Goal: Transaction & Acquisition: Purchase product/service

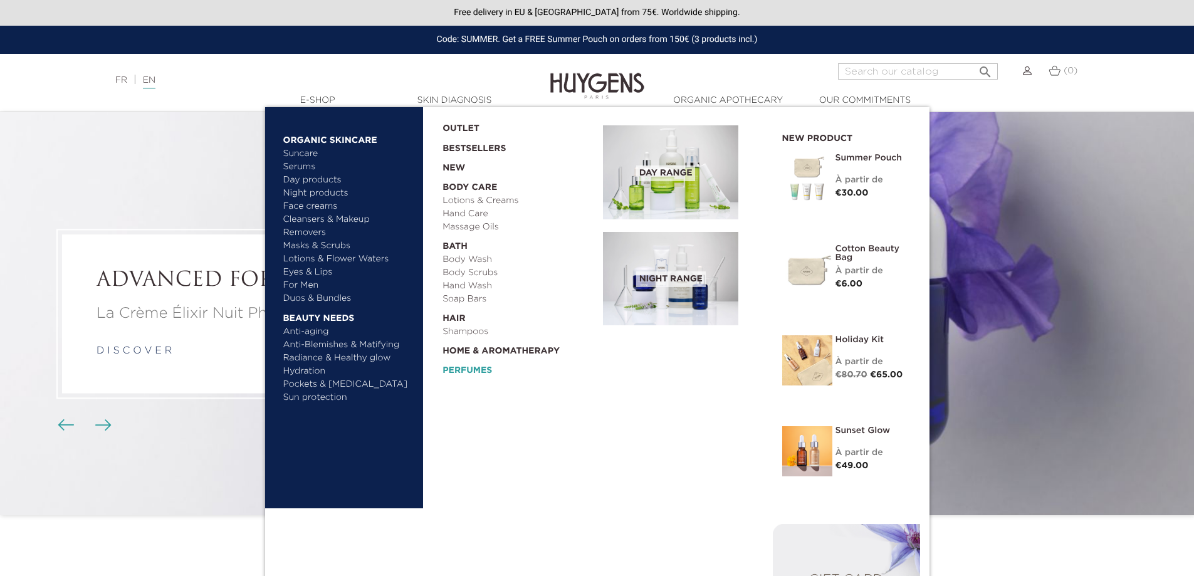
click at [468, 372] on link "Perfumes" at bounding box center [519, 367] width 152 height 19
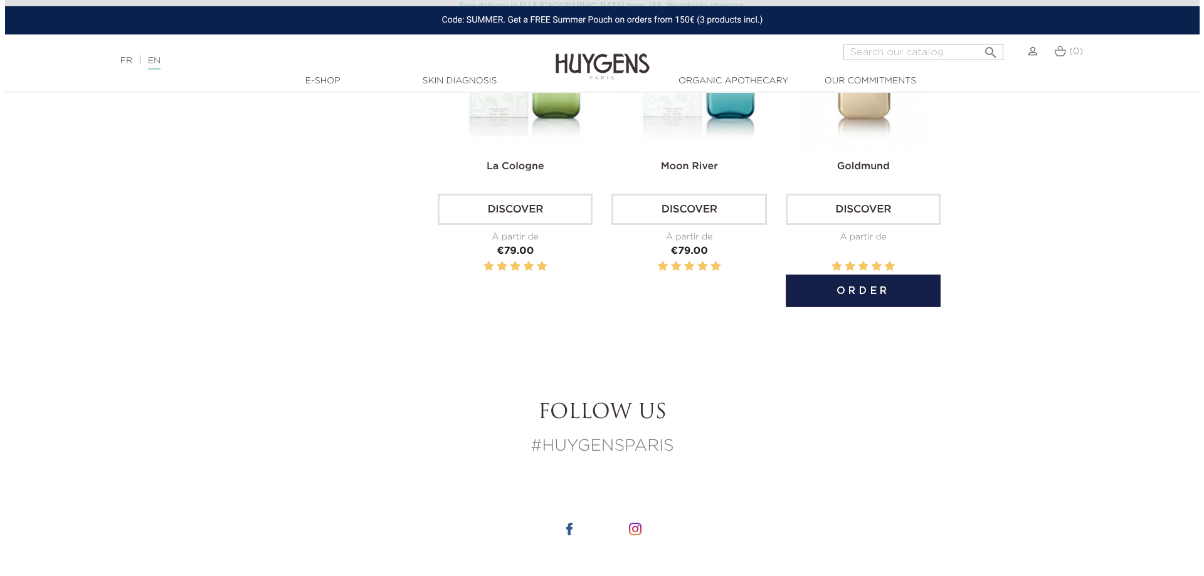
scroll to position [564, 0]
click at [869, 291] on button "Order" at bounding box center [857, 290] width 155 height 33
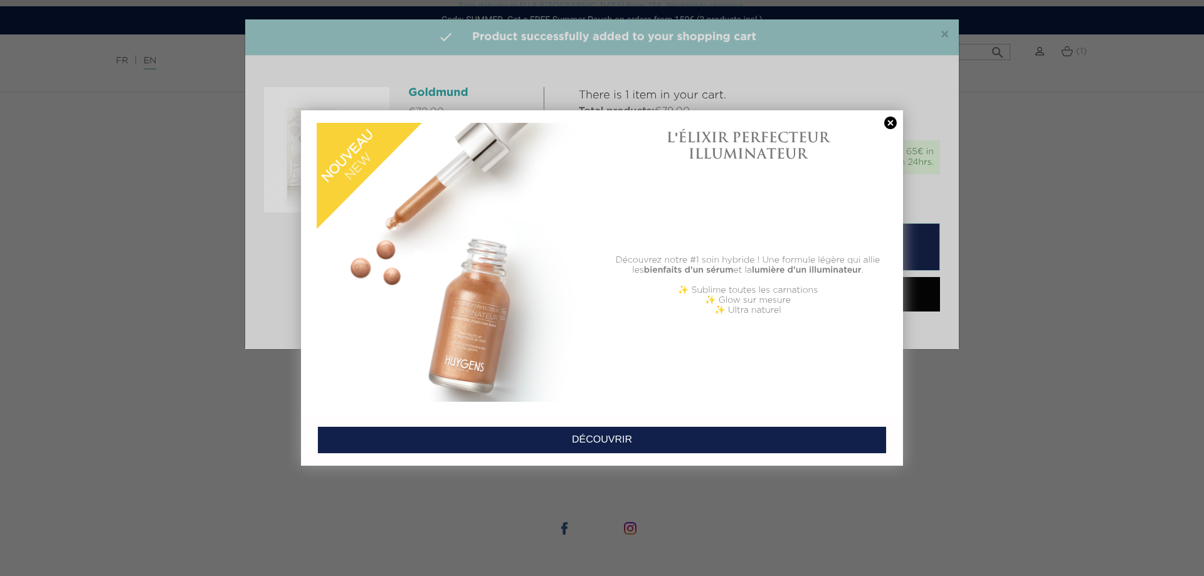
click at [887, 123] on link at bounding box center [890, 123] width 18 height 13
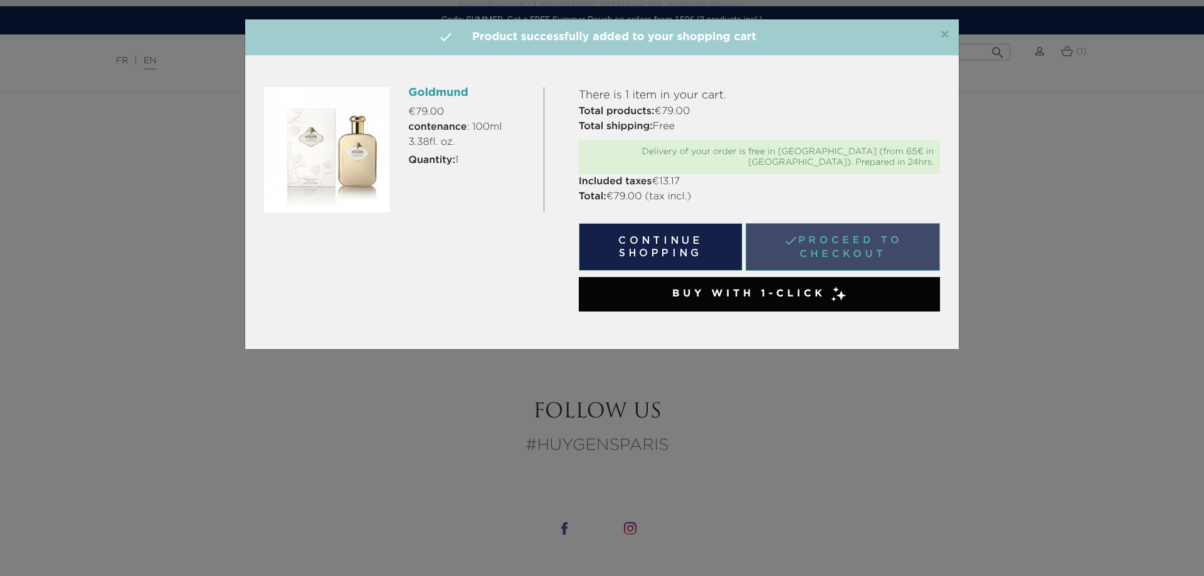
click at [899, 235] on link " Proceed to checkout" at bounding box center [842, 247] width 194 height 48
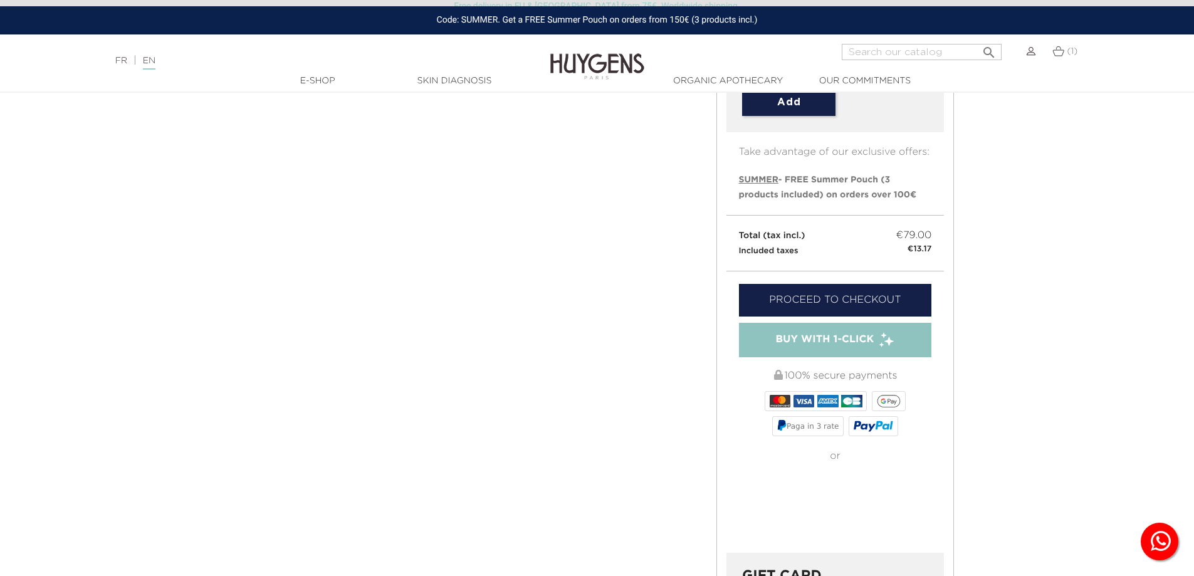
scroll to position [313, 0]
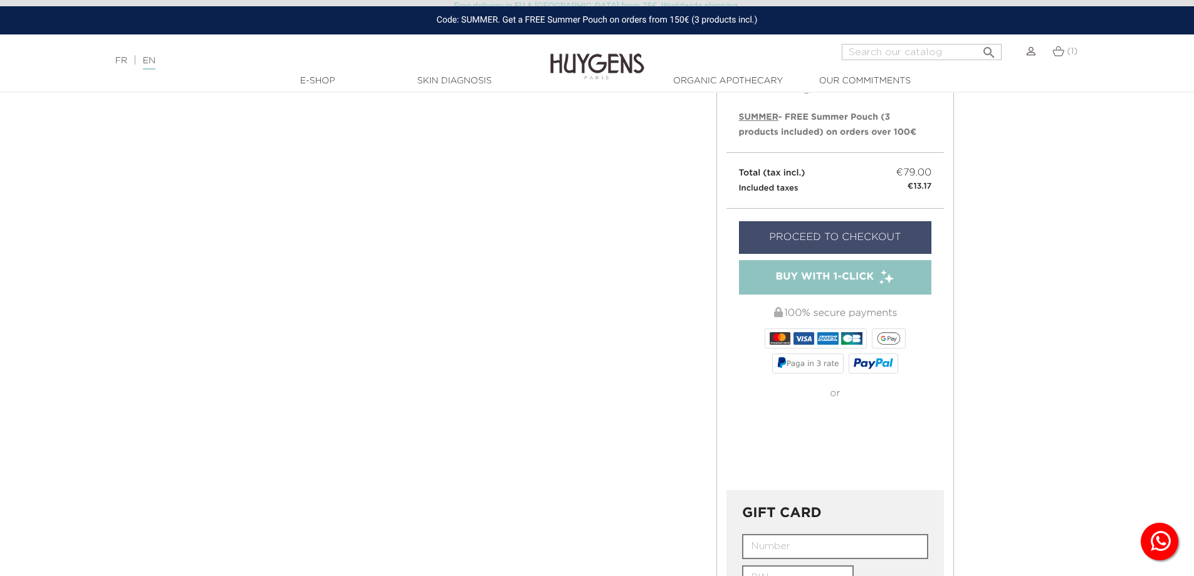
click at [880, 221] on link "Proceed to checkout" at bounding box center [835, 237] width 193 height 33
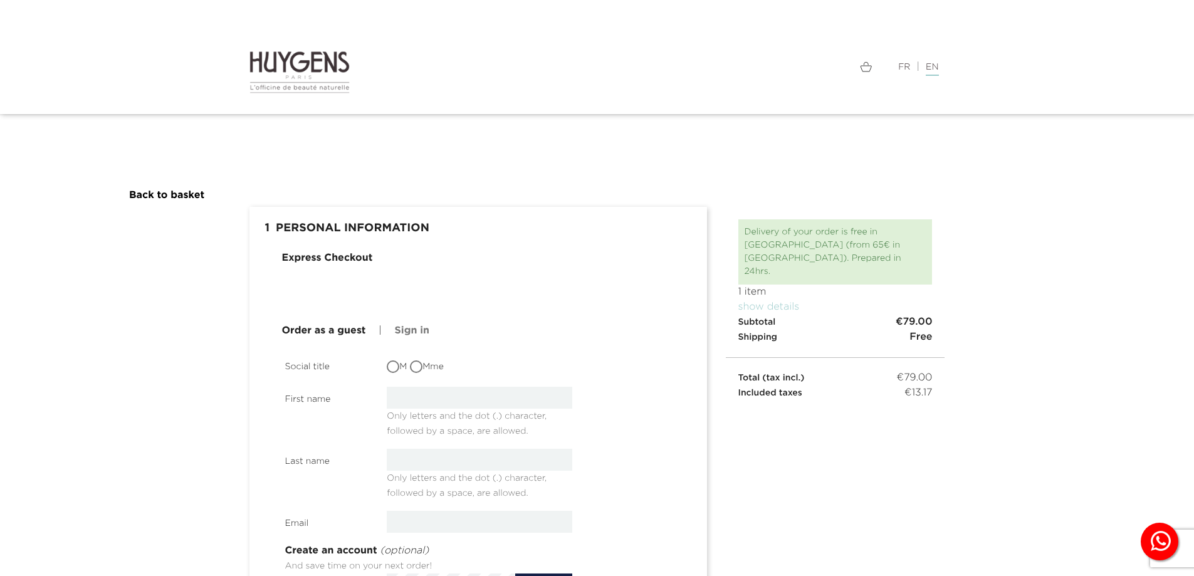
click at [423, 366] on input "Mme" at bounding box center [417, 368] width 13 height 13
radio input "true"
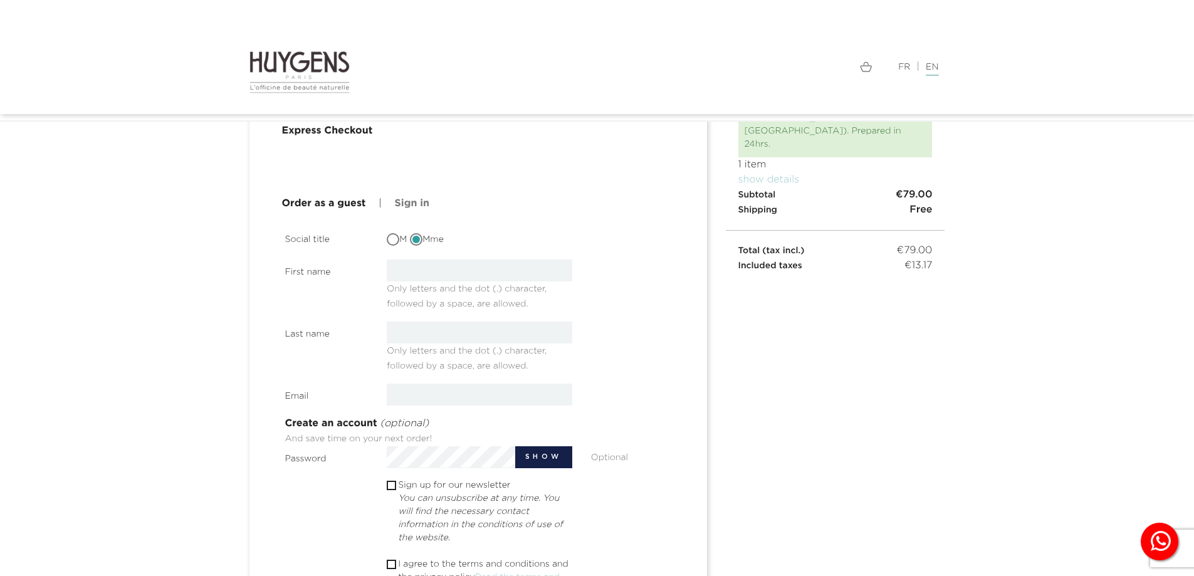
scroll to position [125, 0]
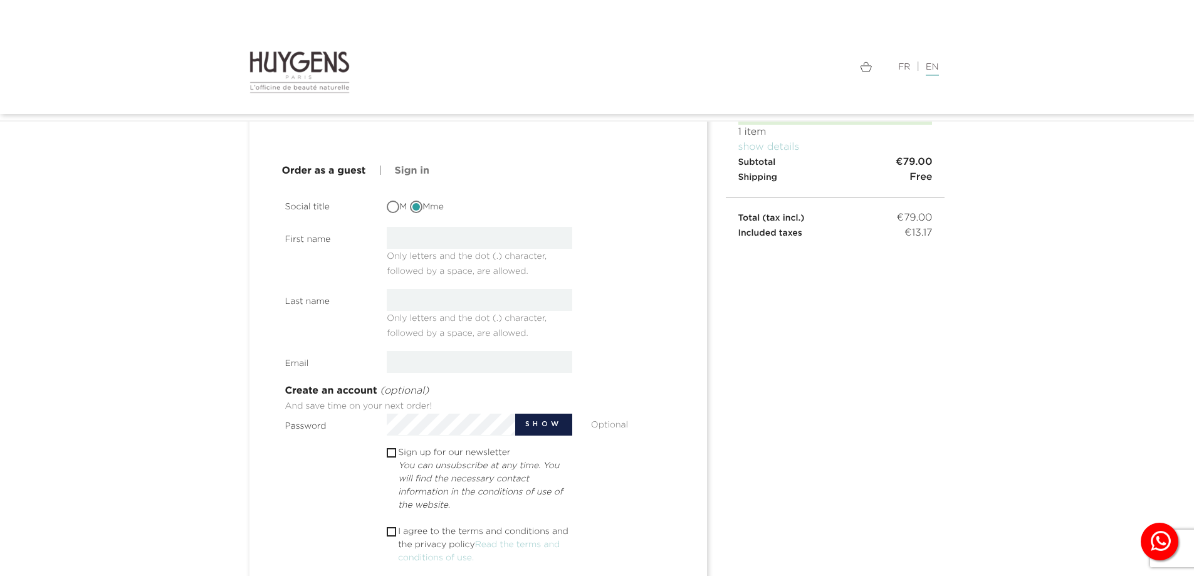
click at [454, 247] on span "Only letters and the dot (.) character, followed by a space, are allowed." at bounding box center [467, 261] width 160 height 29
click at [455, 238] on input "text" at bounding box center [480, 238] width 186 height 22
type input "Vanessa"
type input "Pavan"
type input "vanessa.pavan721@gmail.com"
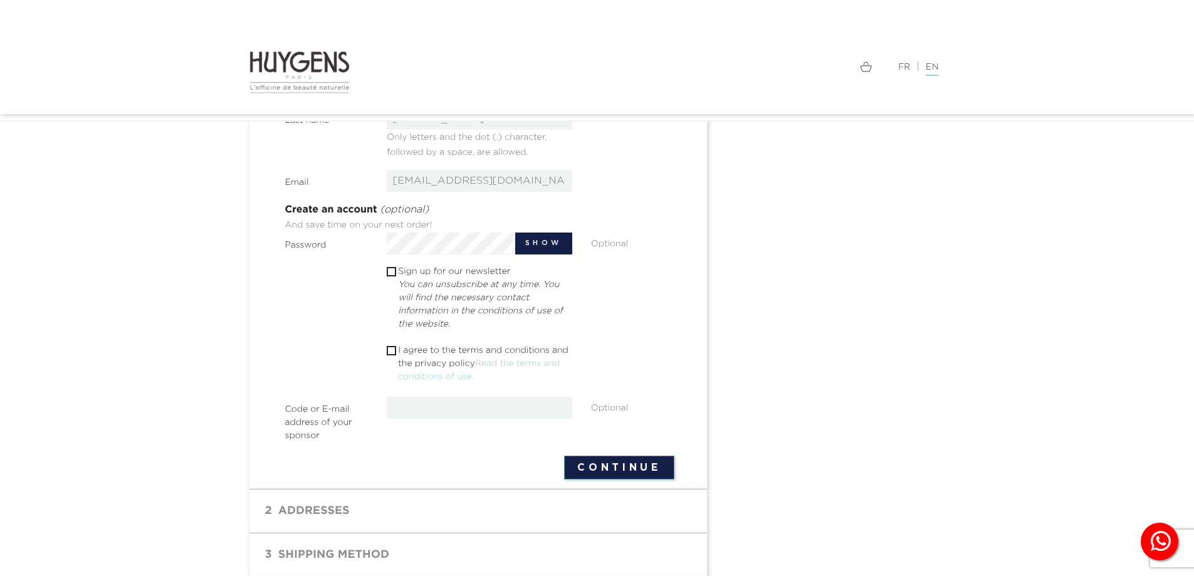
scroll to position [313, 0]
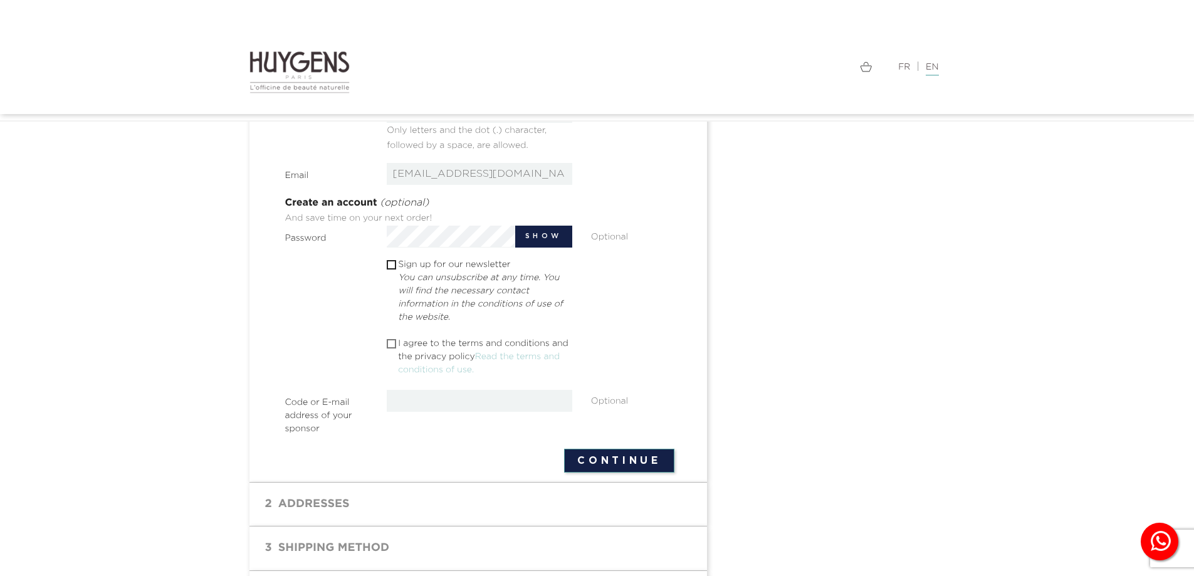
click at [391, 343] on input "checkbox" at bounding box center [391, 344] width 8 height 8
checkbox input "true"
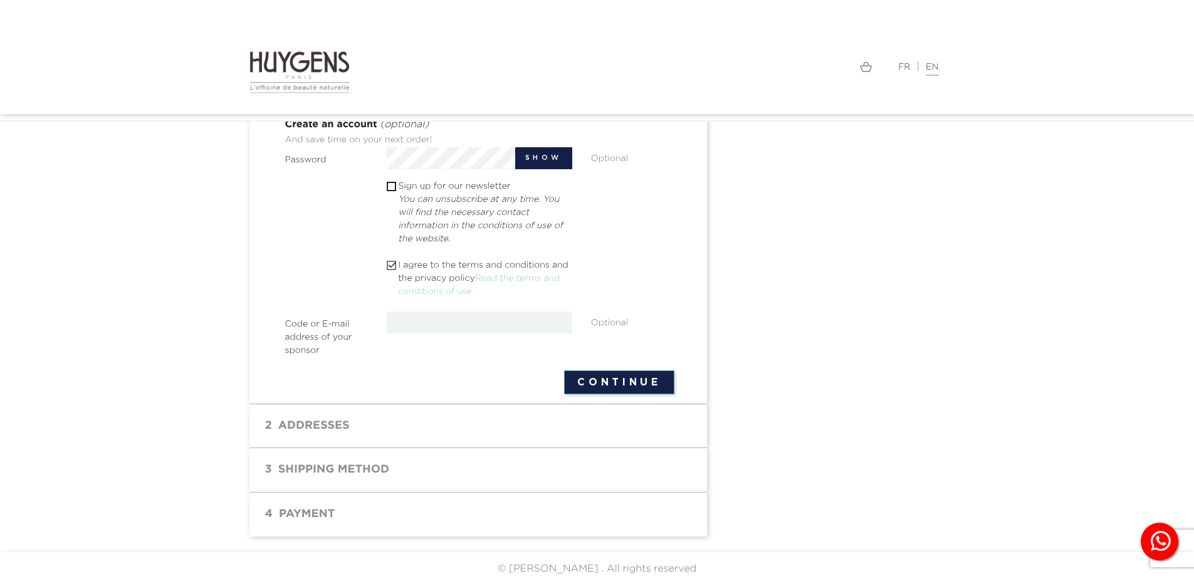
scroll to position [402, 0]
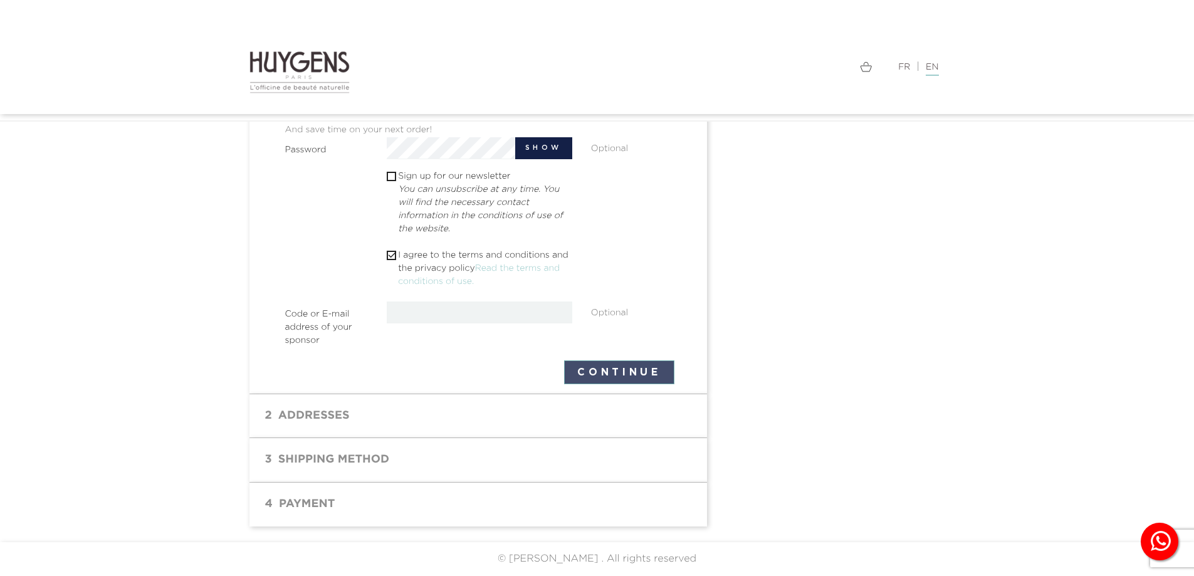
click at [617, 365] on button "Continue" at bounding box center [619, 372] width 110 height 24
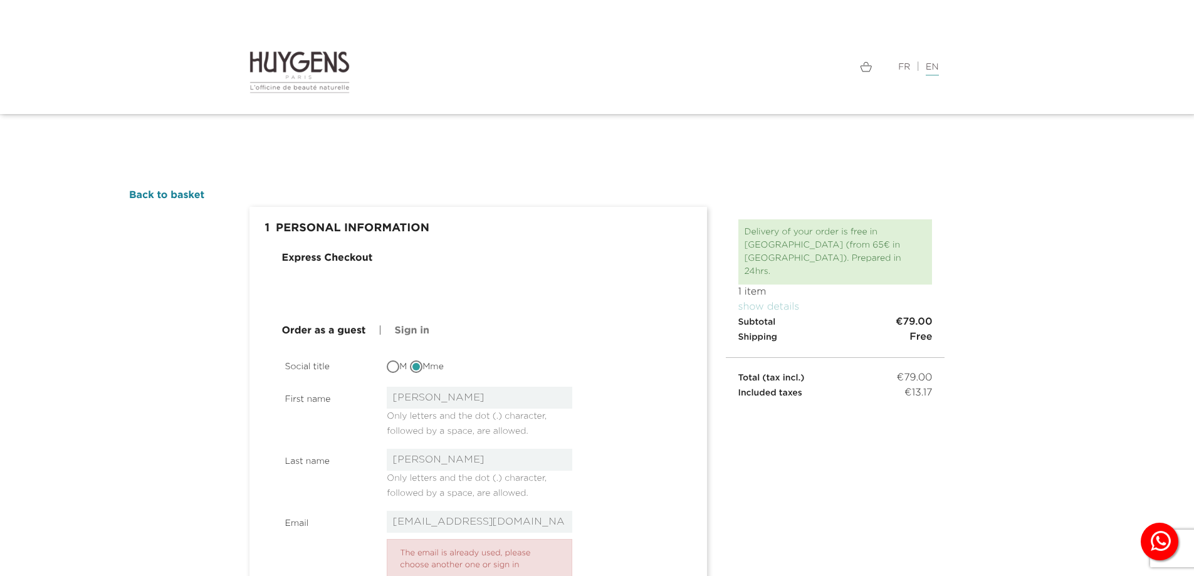
click at [186, 198] on link "Back to basket" at bounding box center [166, 196] width 75 height 10
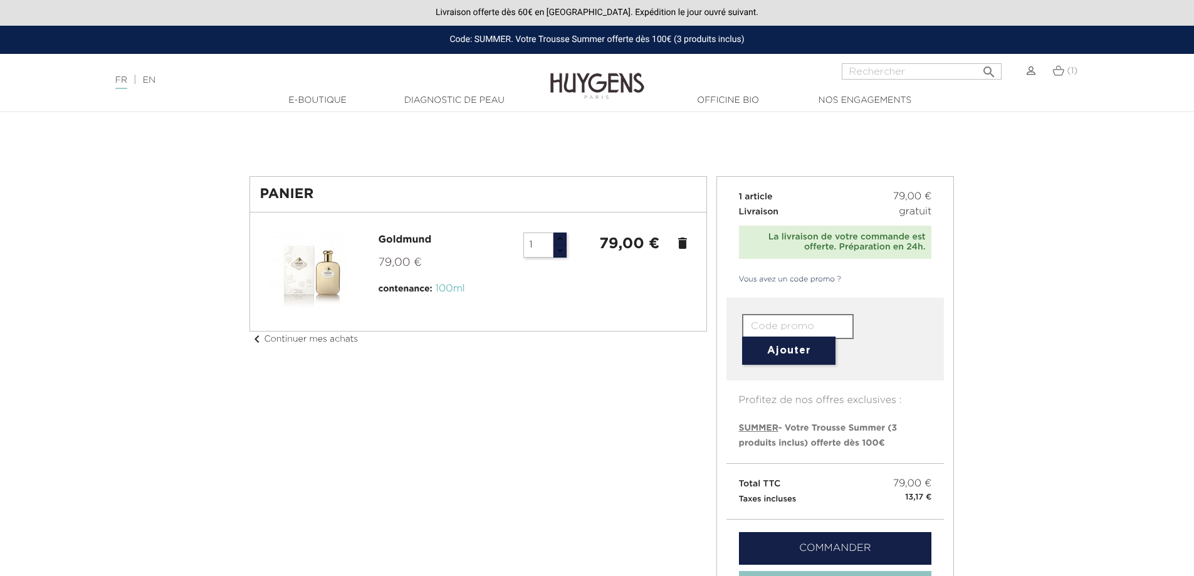
click at [1029, 72] on img at bounding box center [1031, 70] width 9 height 9
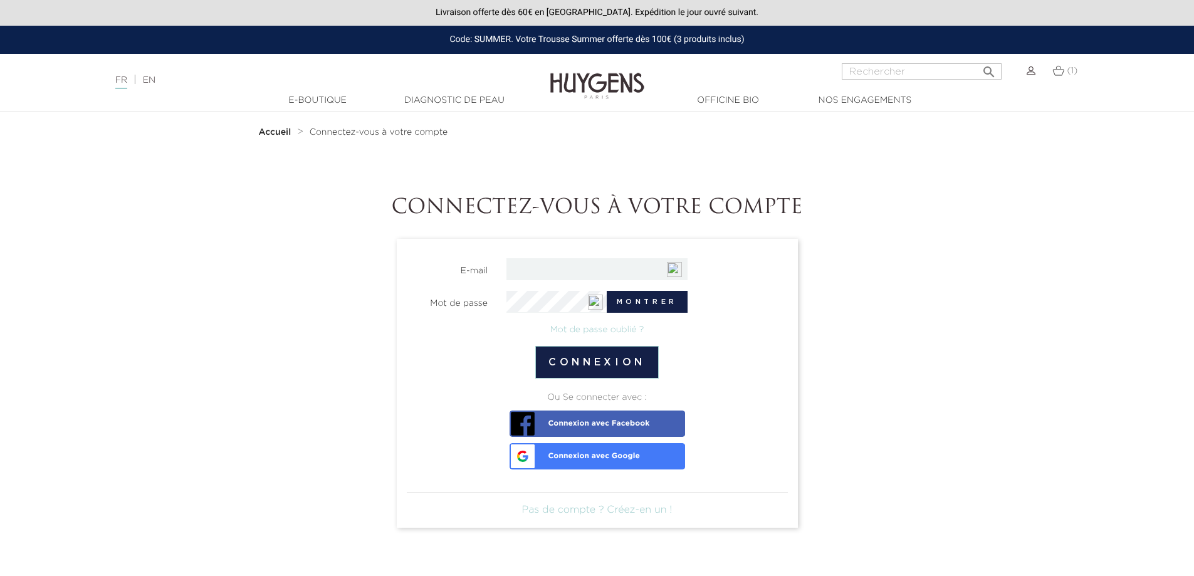
click at [613, 454] on span "Connexion avec Google" at bounding box center [576, 452] width 127 height 18
click at [593, 332] on link "Mot de passe oublié ?" at bounding box center [597, 329] width 94 height 9
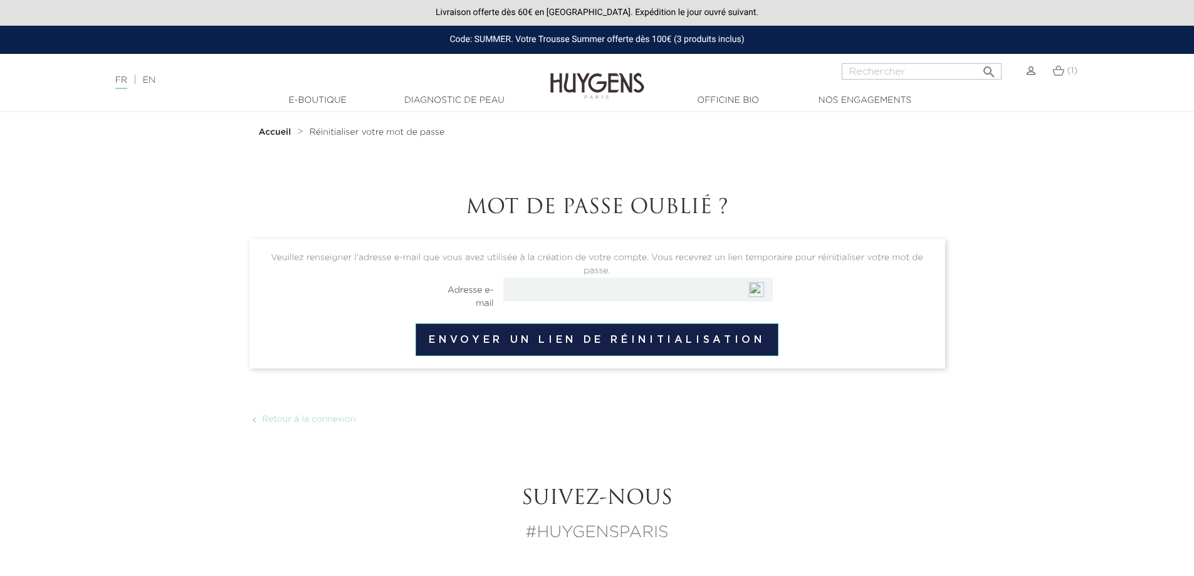
type input "[EMAIL_ADDRESS][DOMAIN_NAME]"
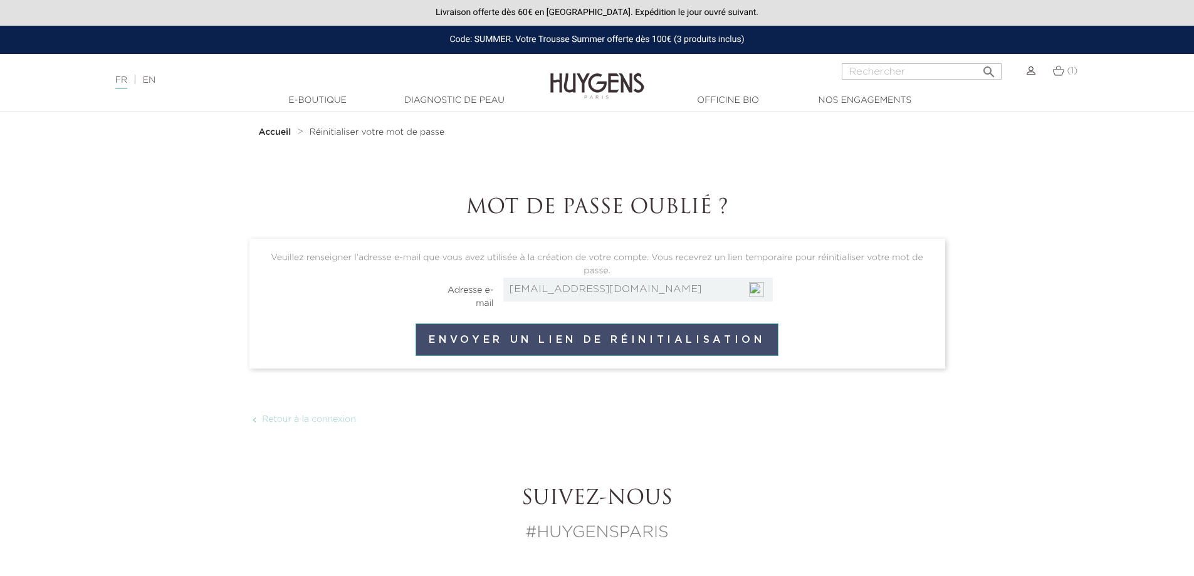
click at [651, 333] on button "Envoyer un lien de réinitialisation" at bounding box center [597, 339] width 362 height 33
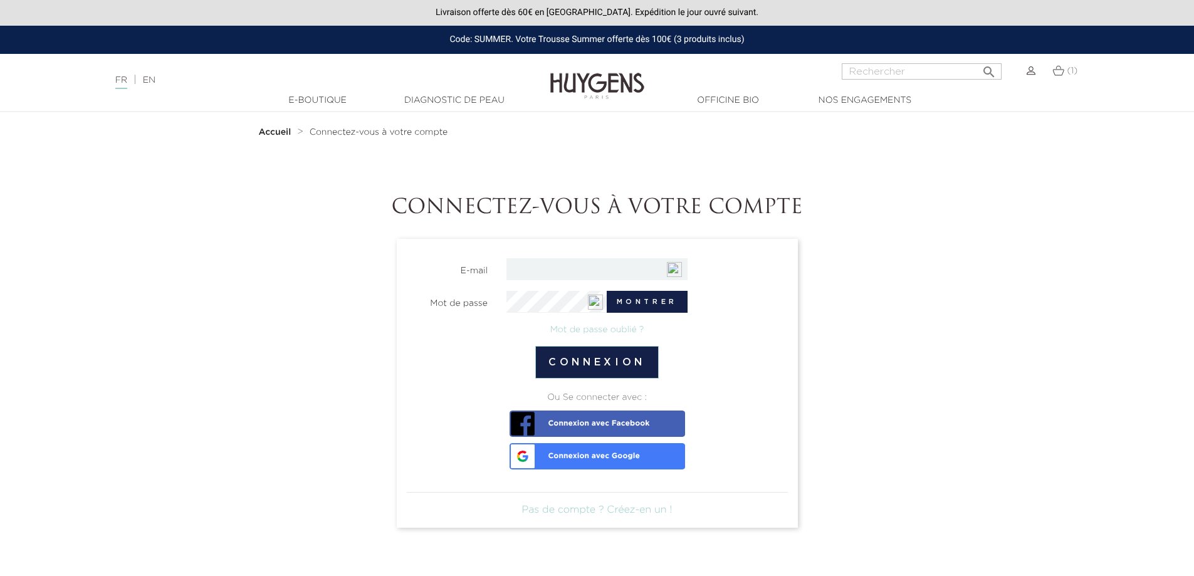
type input "vanessa.pavan721@gmail.com"
click at [643, 297] on button "Montrer" at bounding box center [647, 302] width 81 height 22
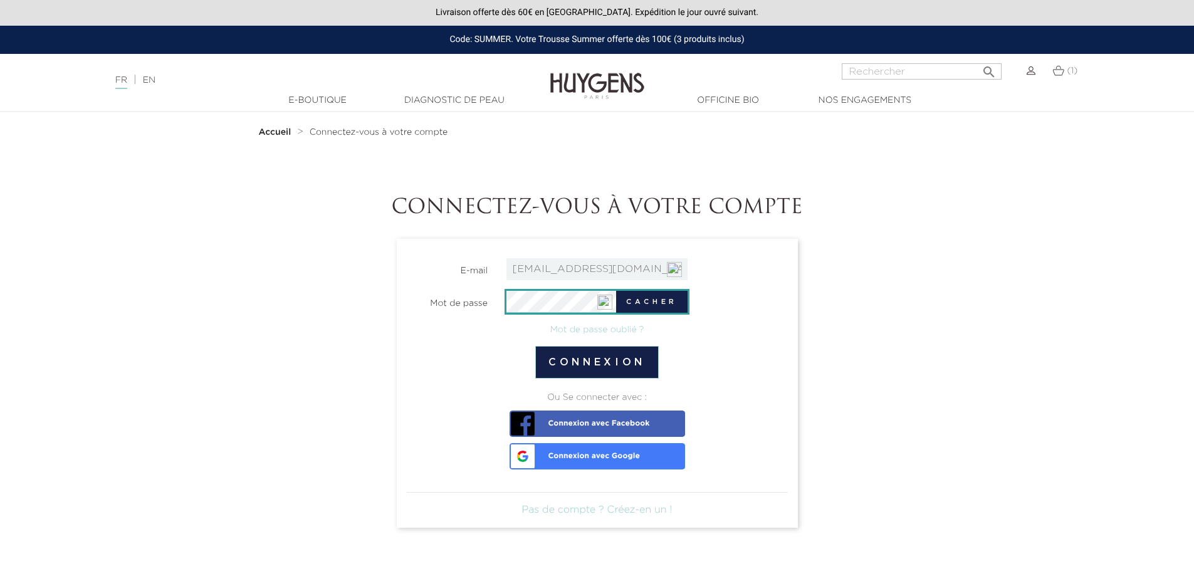
scroll to position [0, 2]
click at [602, 358] on button "Connexion" at bounding box center [596, 362] width 123 height 33
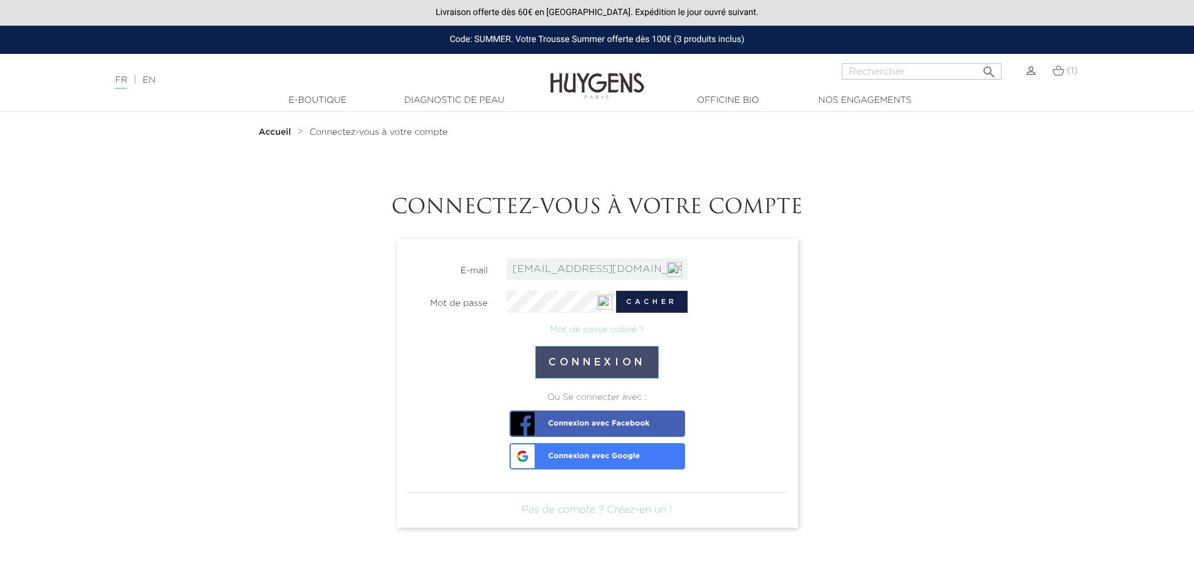
scroll to position [0, 0]
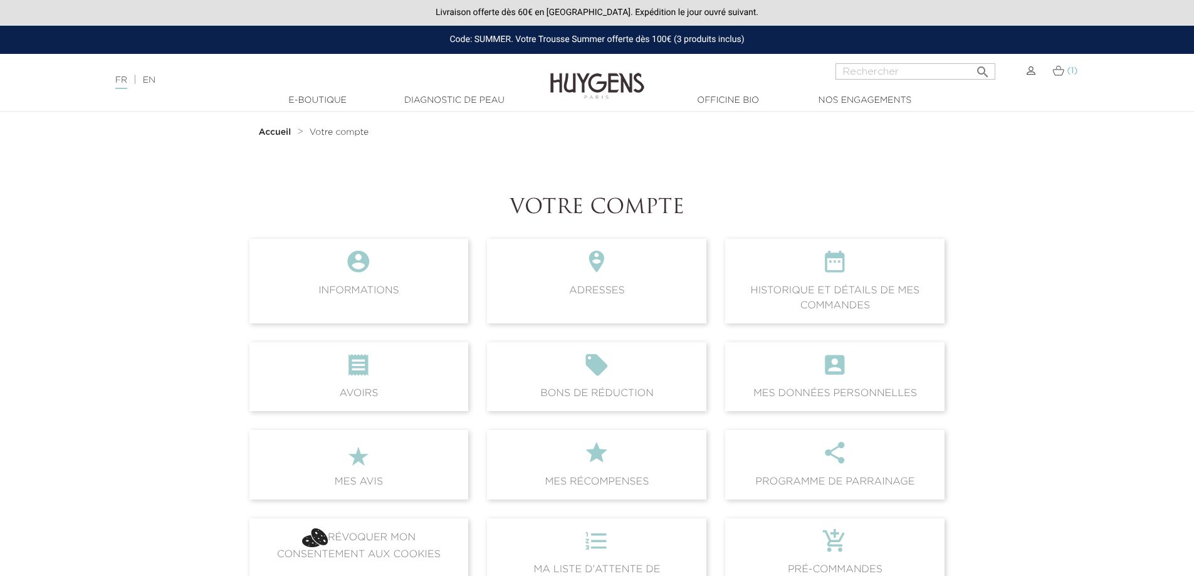
click at [1064, 70] on img at bounding box center [1059, 70] width 12 height 11
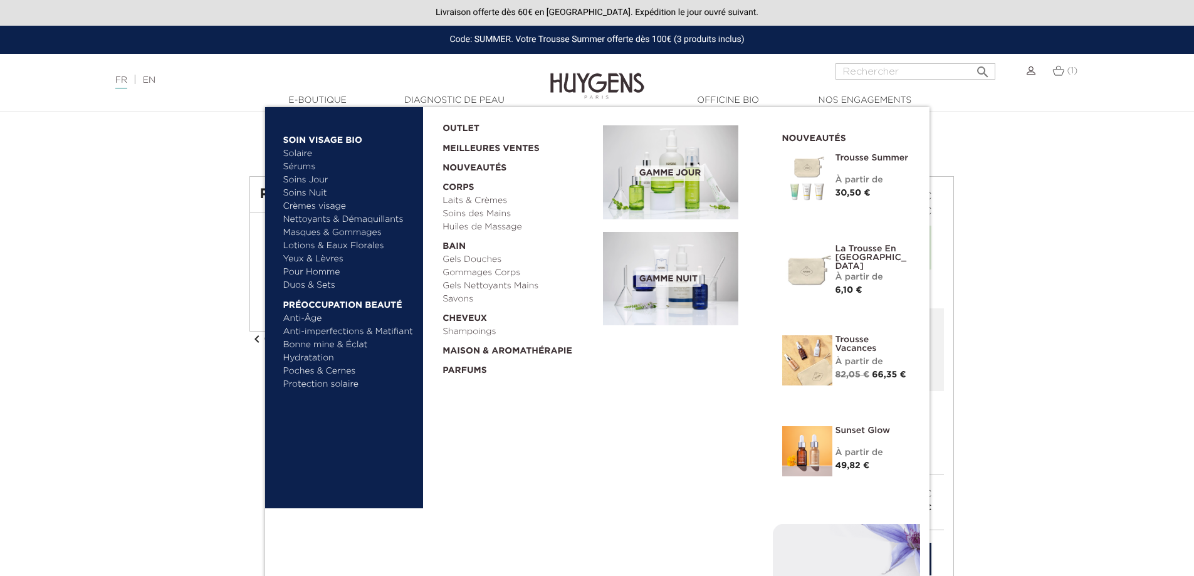
click at [367, 244] on link "Lotions & Eaux Florales" at bounding box center [348, 245] width 131 height 13
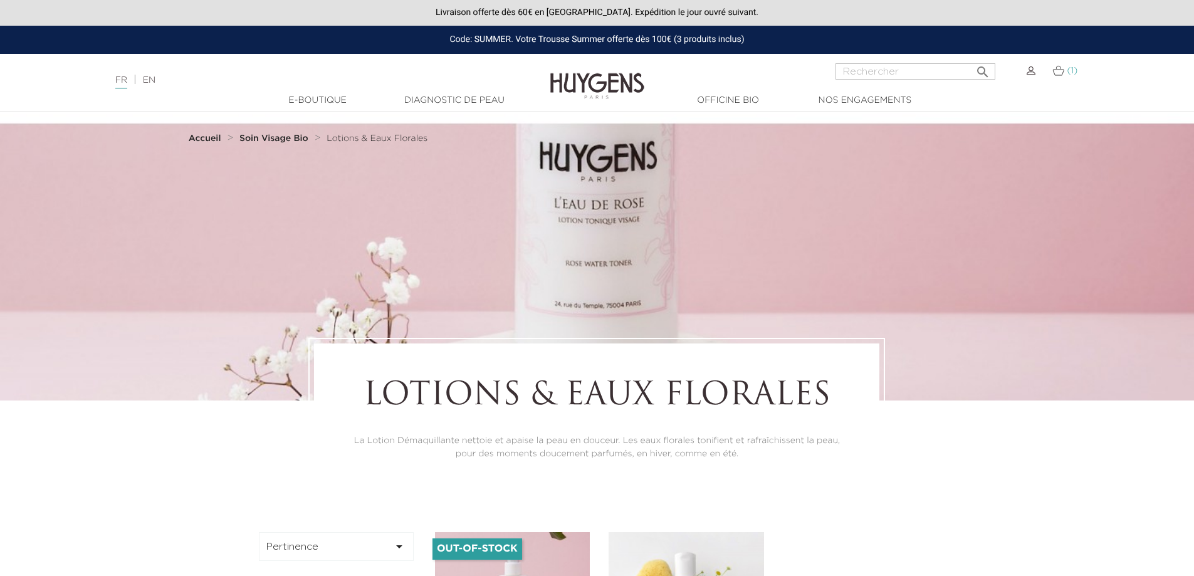
click at [1057, 70] on img at bounding box center [1059, 70] width 12 height 11
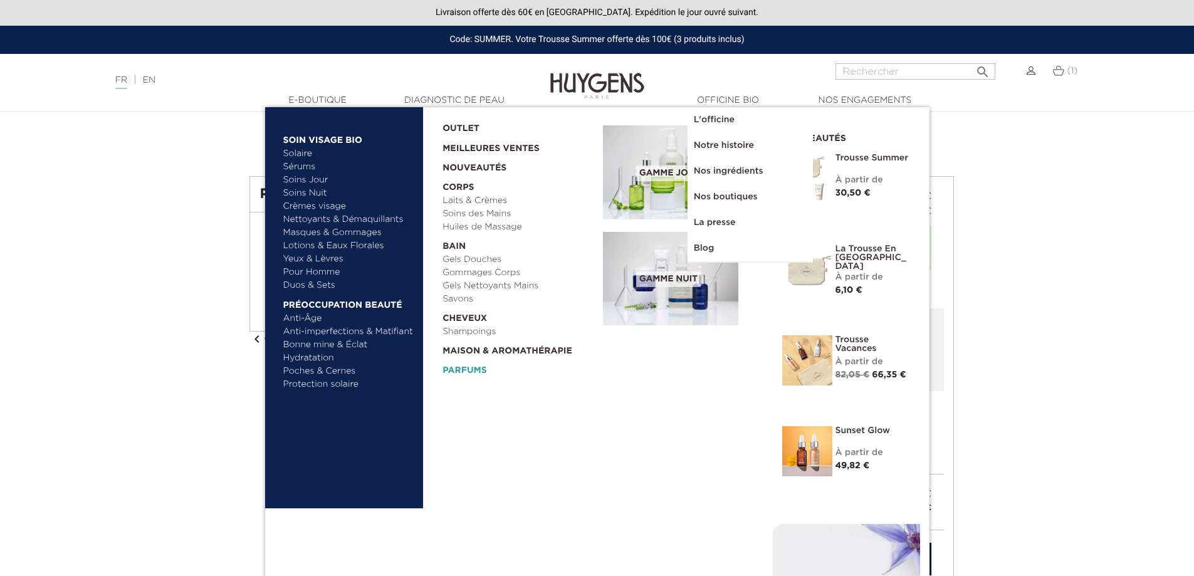
click at [479, 369] on link "Parfums" at bounding box center [519, 367] width 152 height 19
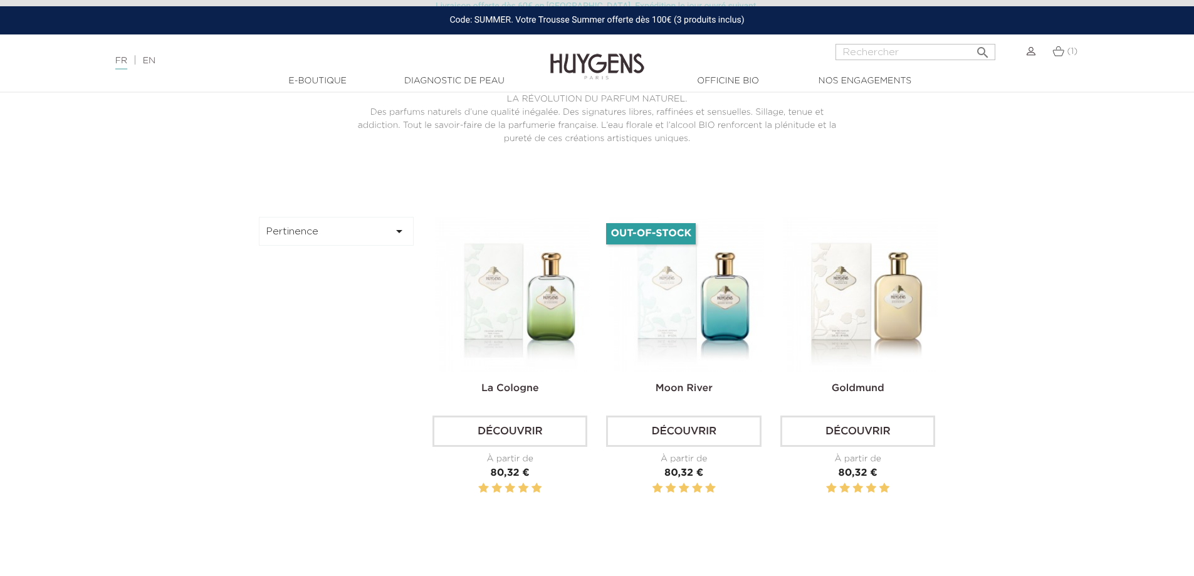
scroll to position [376, 0]
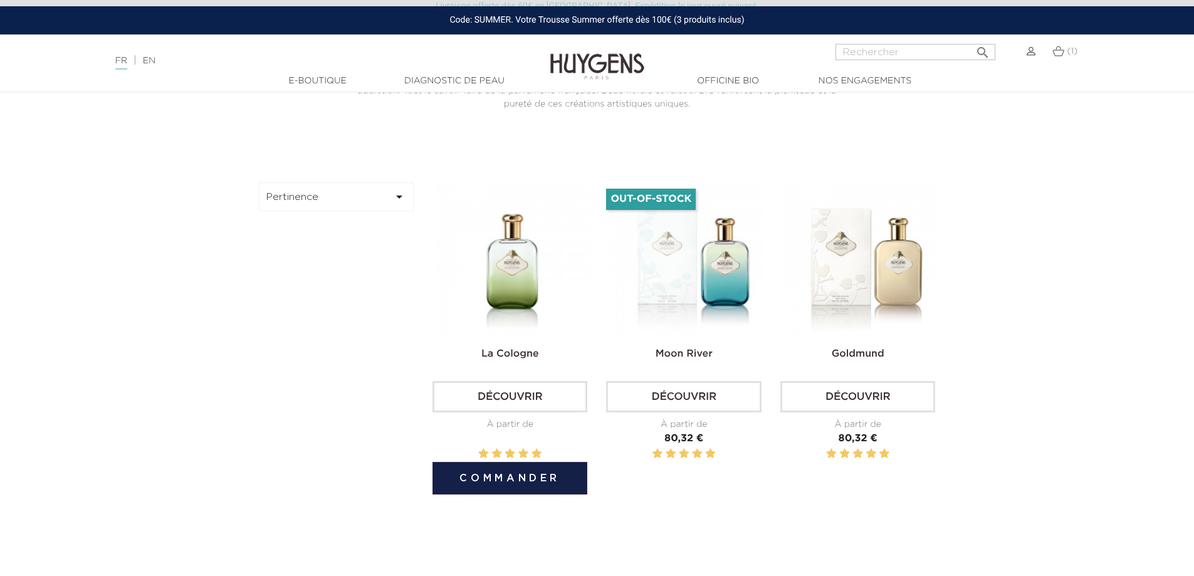
click at [520, 278] on img at bounding box center [512, 259] width 155 height 155
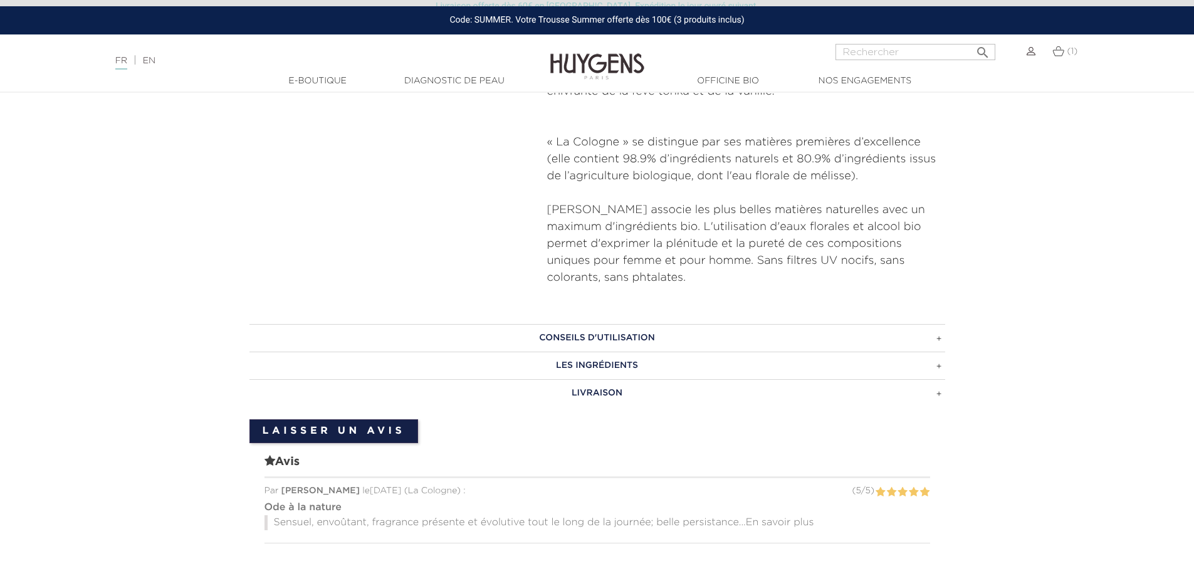
scroll to position [815, 0]
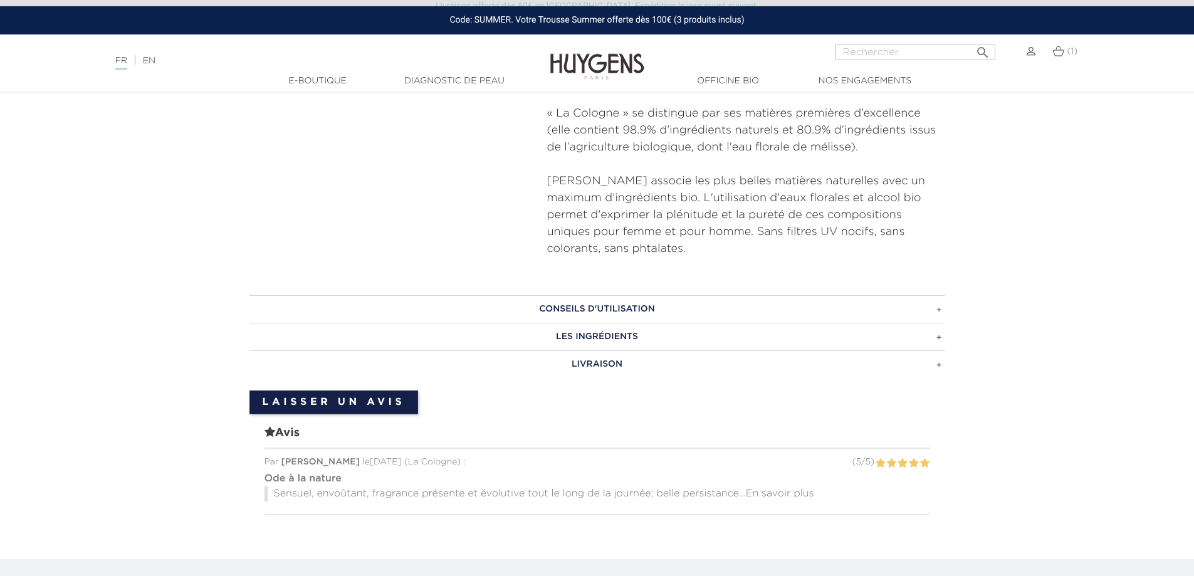
click at [784, 489] on span "En savoir plus" at bounding box center [780, 494] width 68 height 10
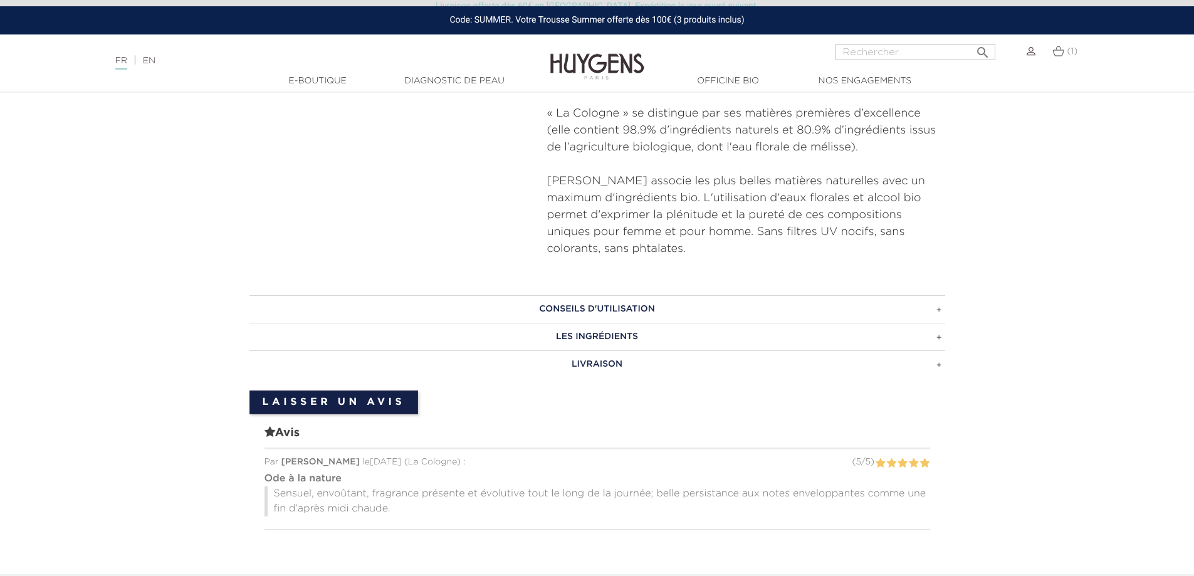
click at [524, 323] on h3 "LES INGRÉDIENTS" at bounding box center [597, 337] width 696 height 28
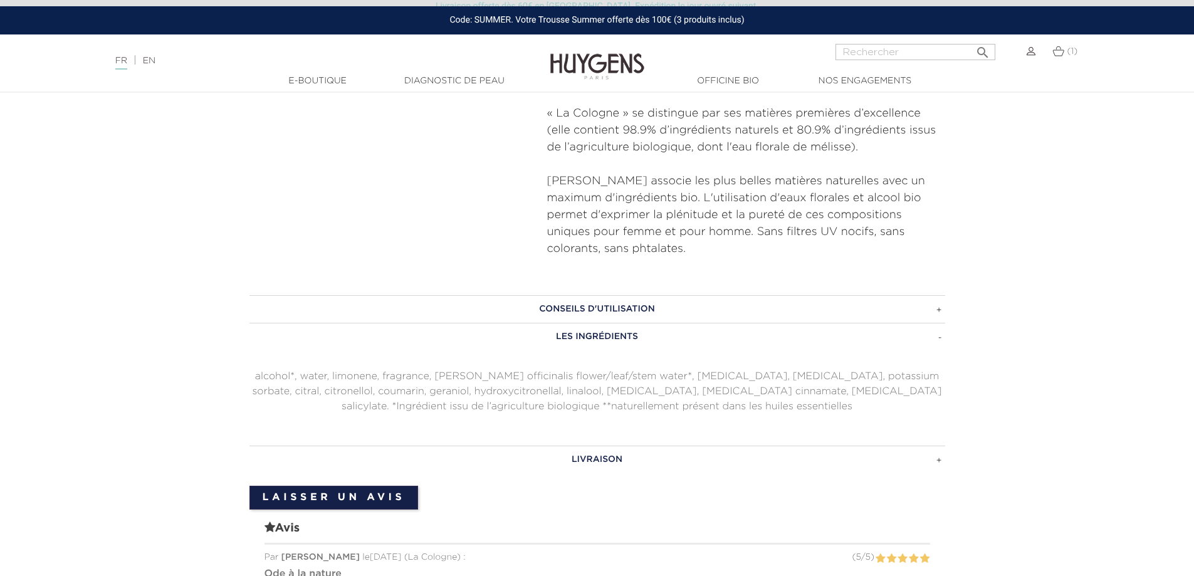
click at [925, 295] on h3 "CONSEILS D'UTILISATION" at bounding box center [597, 309] width 696 height 28
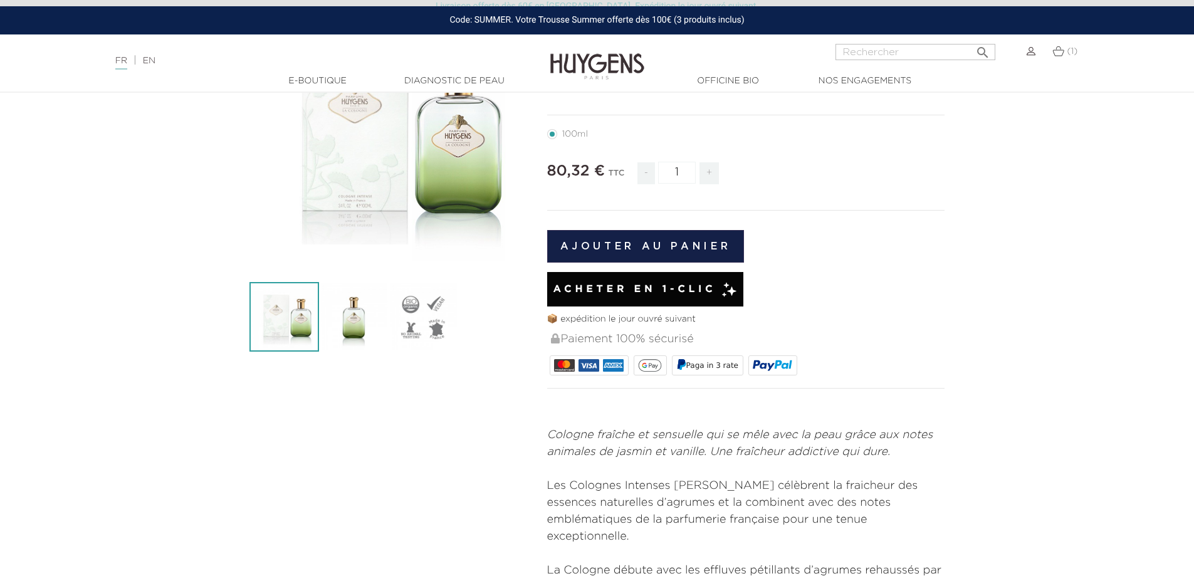
scroll to position [0, 0]
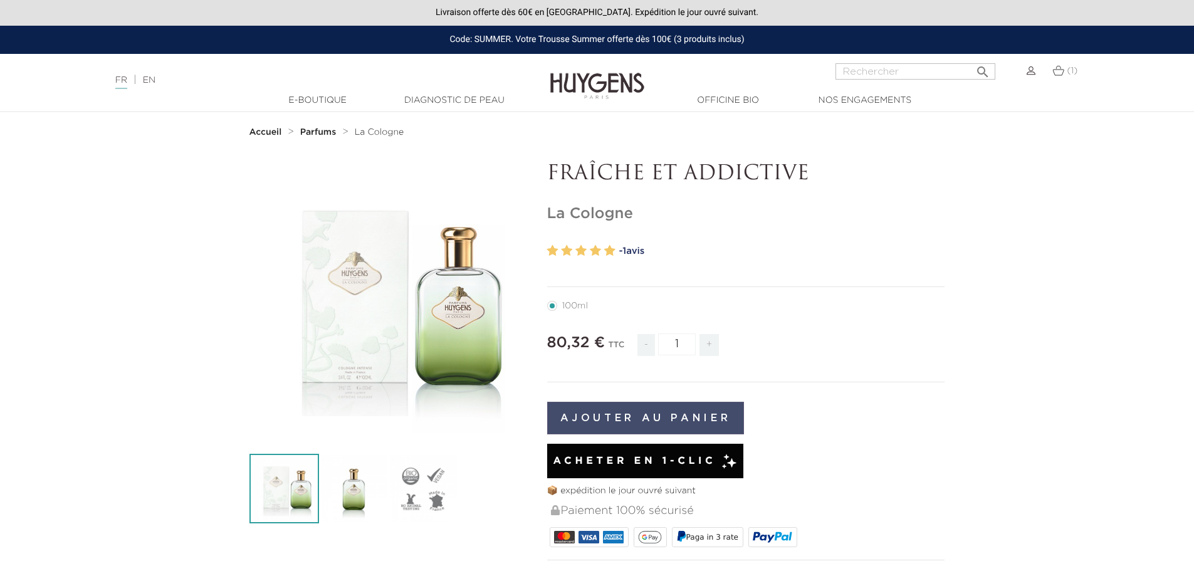
click at [674, 415] on button "Ajouter au panier" at bounding box center [645, 418] width 197 height 33
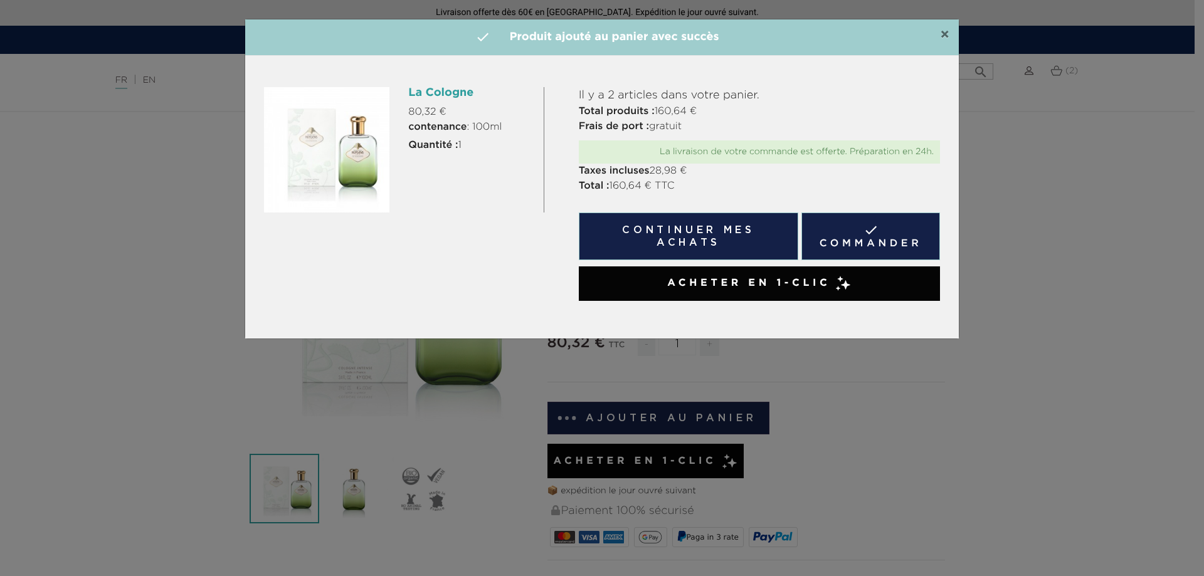
click at [940, 33] on span "×" at bounding box center [944, 35] width 9 height 15
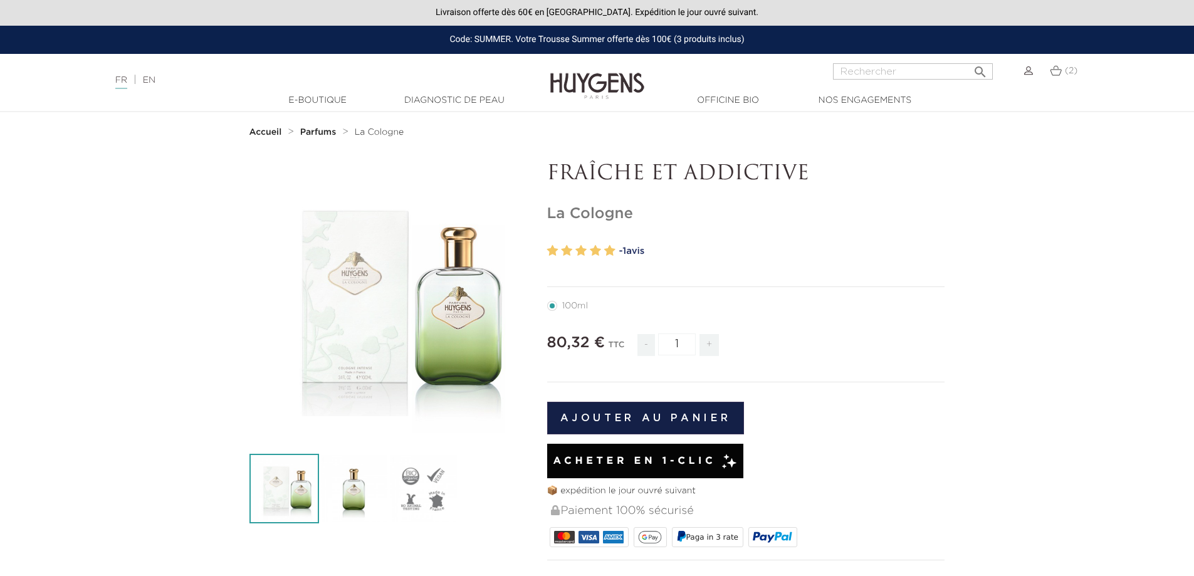
click at [488, 39] on div "Code: SUMMER. Votre Trousse Summer offerte dès 100€ (3 produits inclus)" at bounding box center [597, 40] width 1194 height 28
copy div "SUMMER"
click at [1059, 75] on img at bounding box center [1056, 70] width 12 height 11
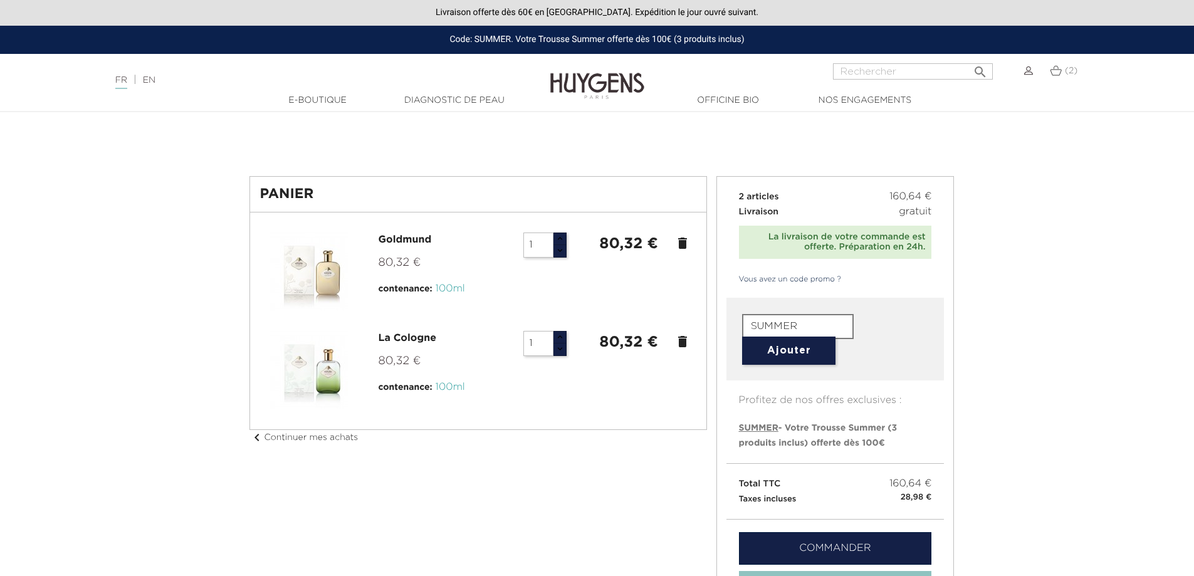
type input "SUMMER"
click at [799, 347] on button "Ajouter" at bounding box center [788, 351] width 93 height 28
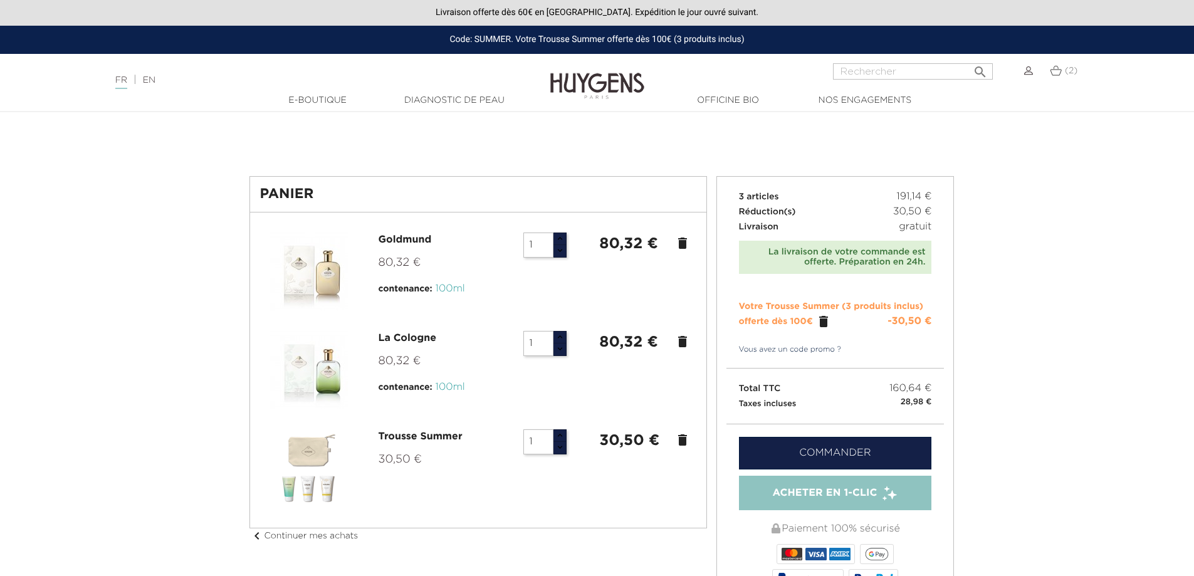
click at [685, 443] on icon "delete" at bounding box center [682, 440] width 15 height 15
click at [821, 323] on icon "" at bounding box center [823, 321] width 15 height 15
click at [682, 342] on icon "delete" at bounding box center [682, 341] width 15 height 15
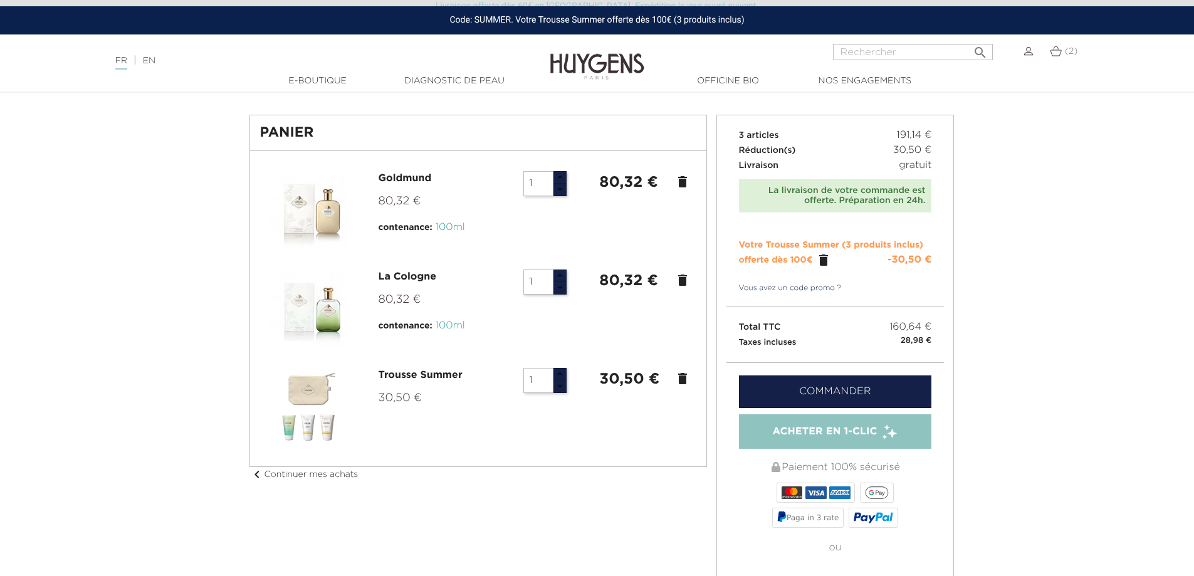
scroll to position [188, 0]
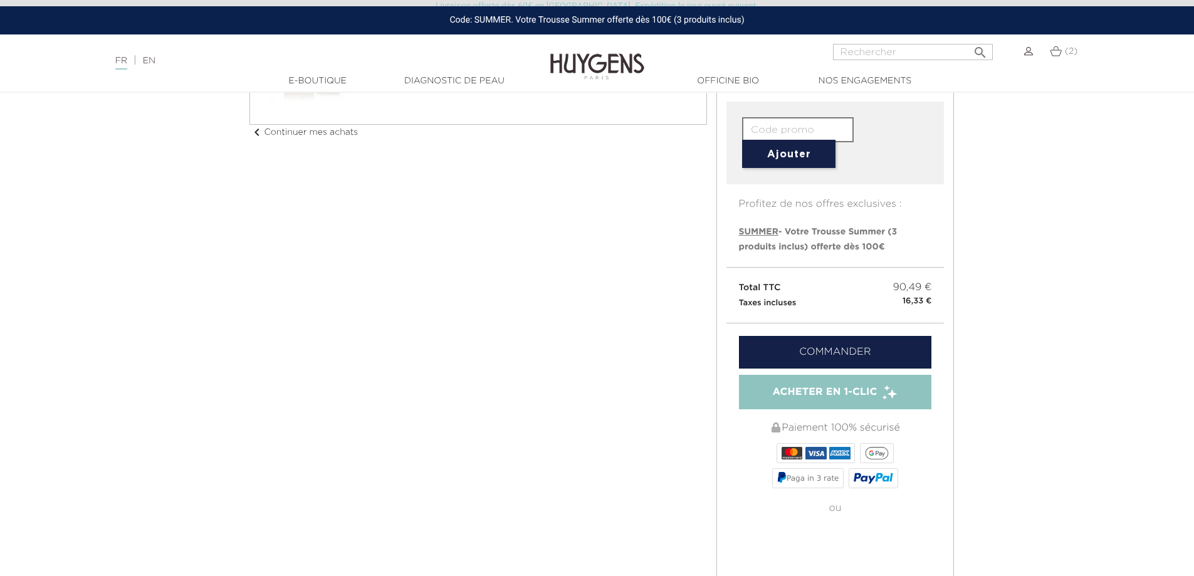
click at [559, 241] on div "Panier [GEOGRAPHIC_DATA] 80,32 € contenance: 100ml 1 80,32 € delete chevron_lef…" at bounding box center [597, 367] width 715 height 796
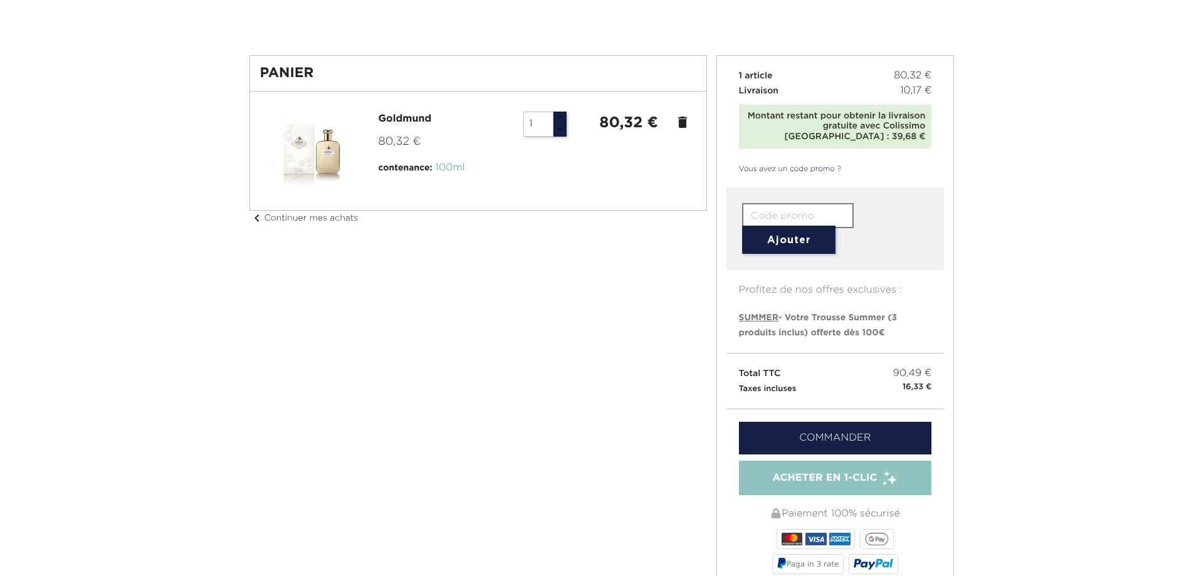
scroll to position [0, 0]
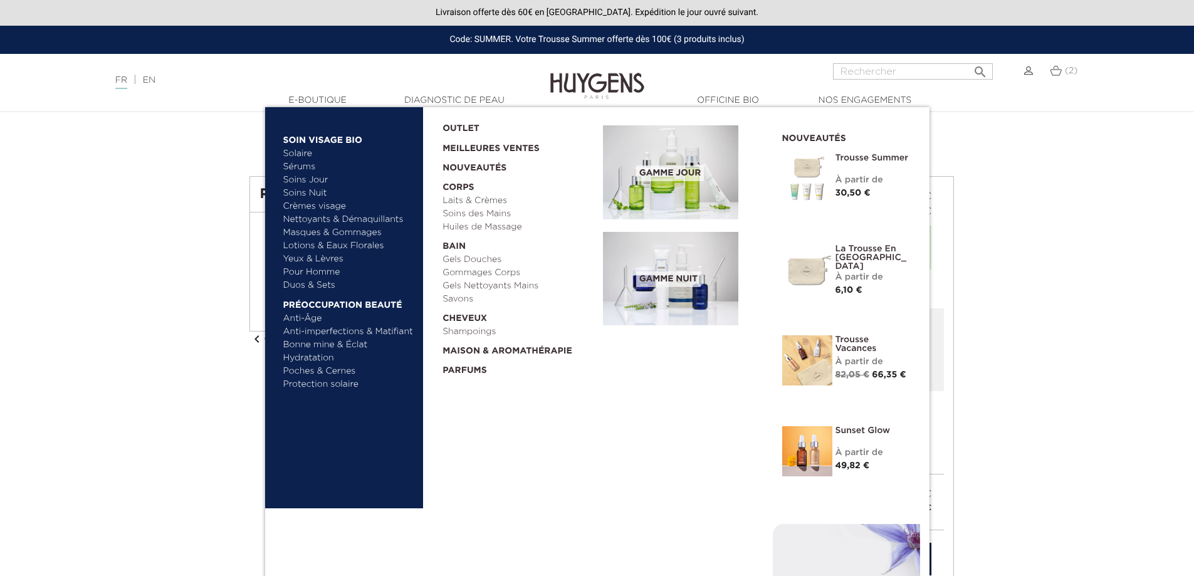
click at [322, 258] on link "Yeux & Lèvres" at bounding box center [348, 259] width 131 height 13
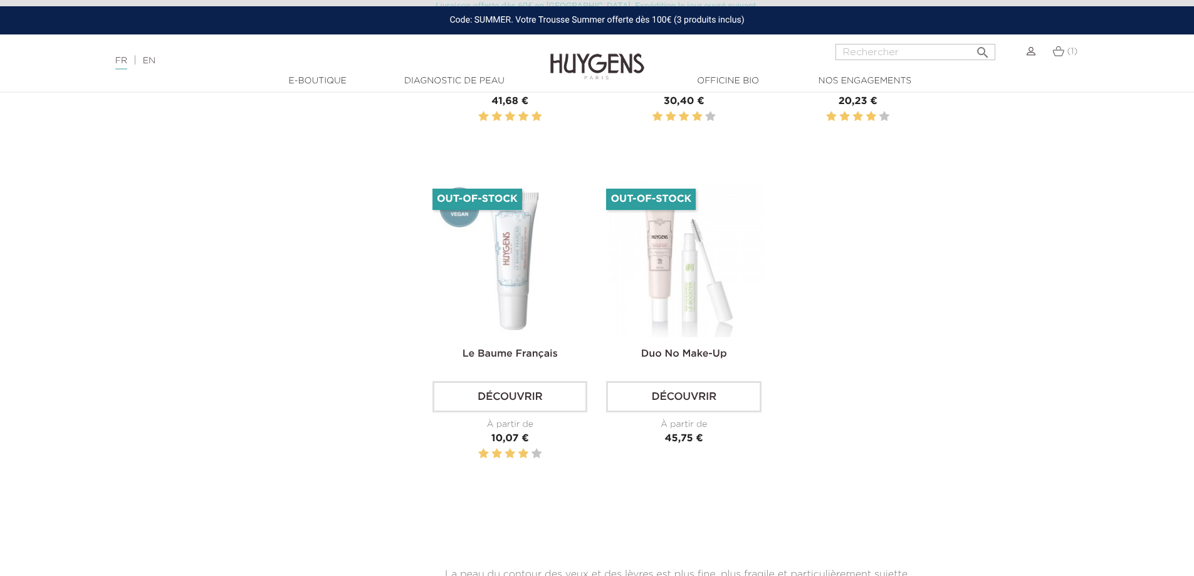
scroll to position [690, 0]
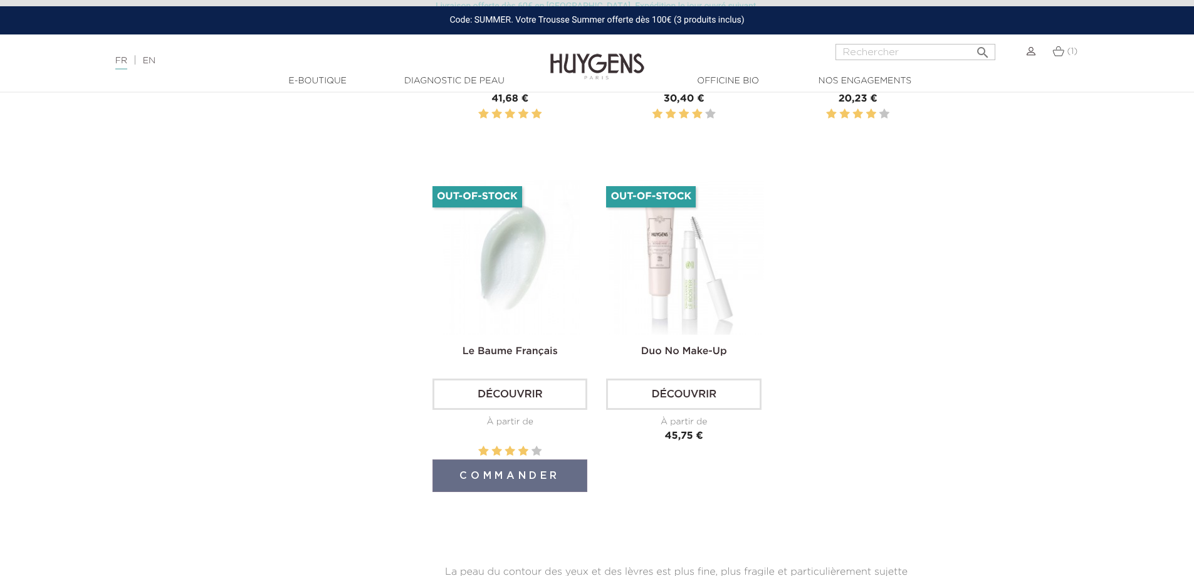
click at [503, 306] on img at bounding box center [512, 257] width 155 height 155
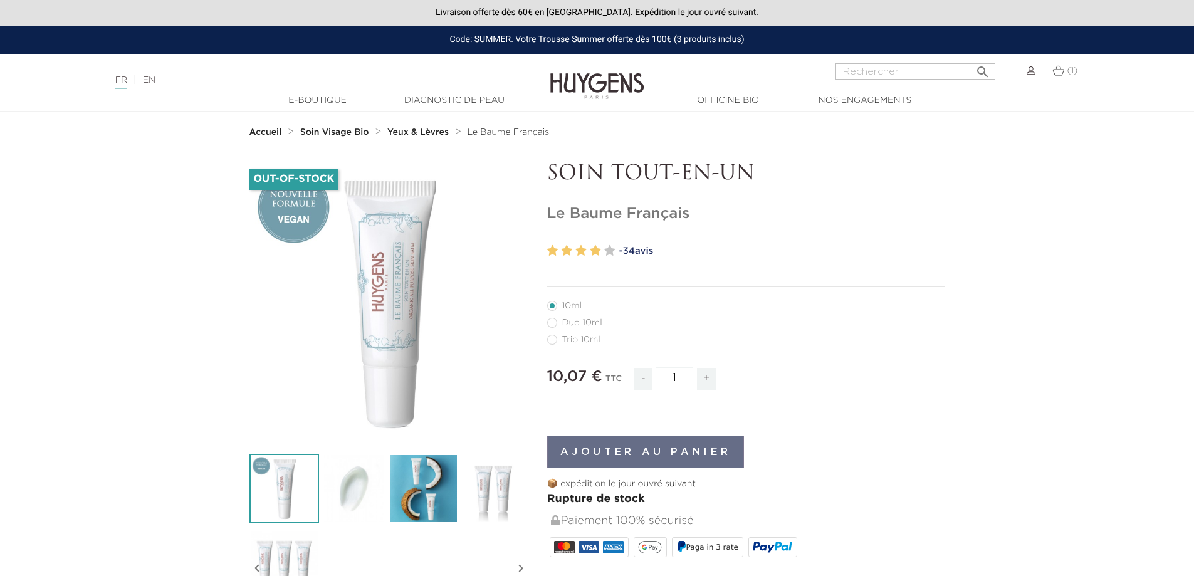
click at [553, 328] on label65"] "Duo 10ml" at bounding box center [582, 323] width 70 height 10
radio input "true"
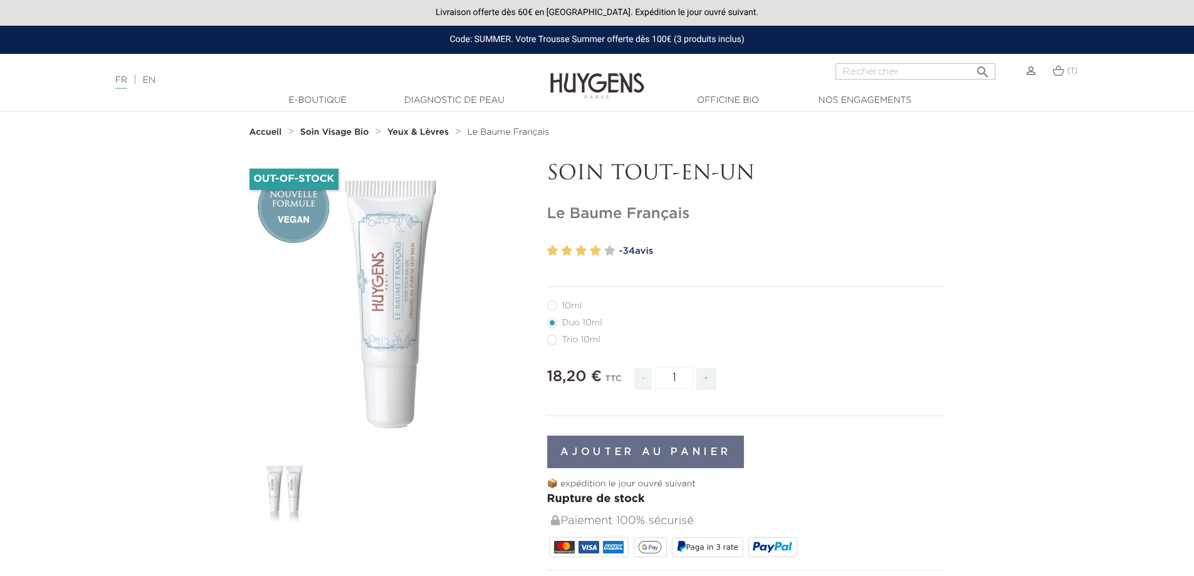
click at [553, 343] on label82"] "Trio 10ml" at bounding box center [581, 340] width 68 height 10
radio input "true"
click at [547, 325] on label65"] "Duo 10ml" at bounding box center [582, 323] width 70 height 10
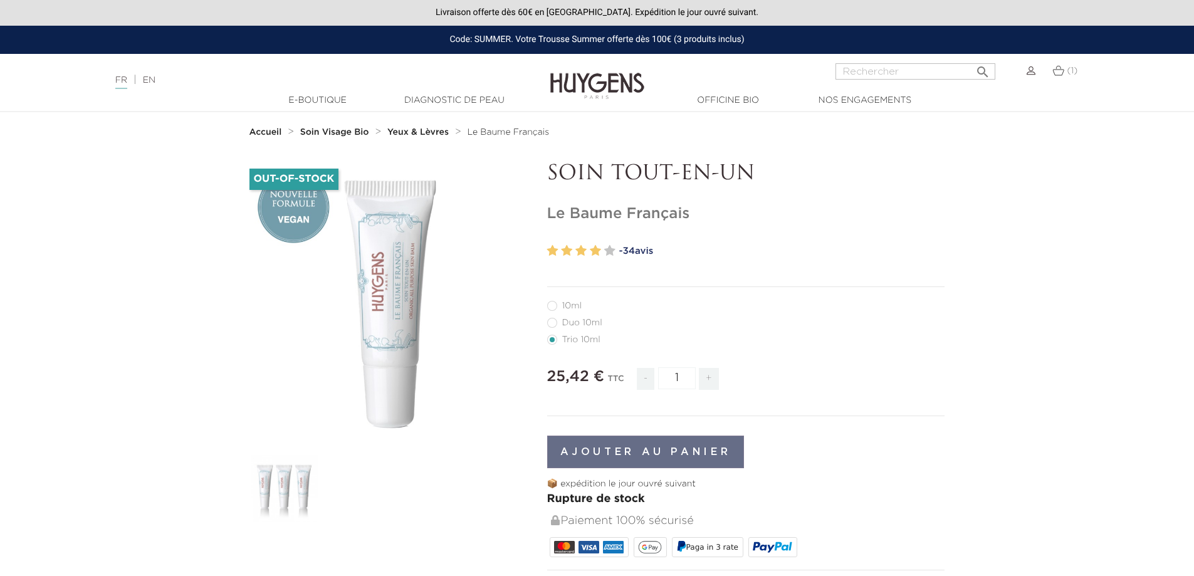
radio input "true"
click at [552, 301] on li "10ml" at bounding box center [743, 305] width 392 height 17
click at [554, 303] on label2"] "10ml" at bounding box center [572, 306] width 50 height 10
radio input "true"
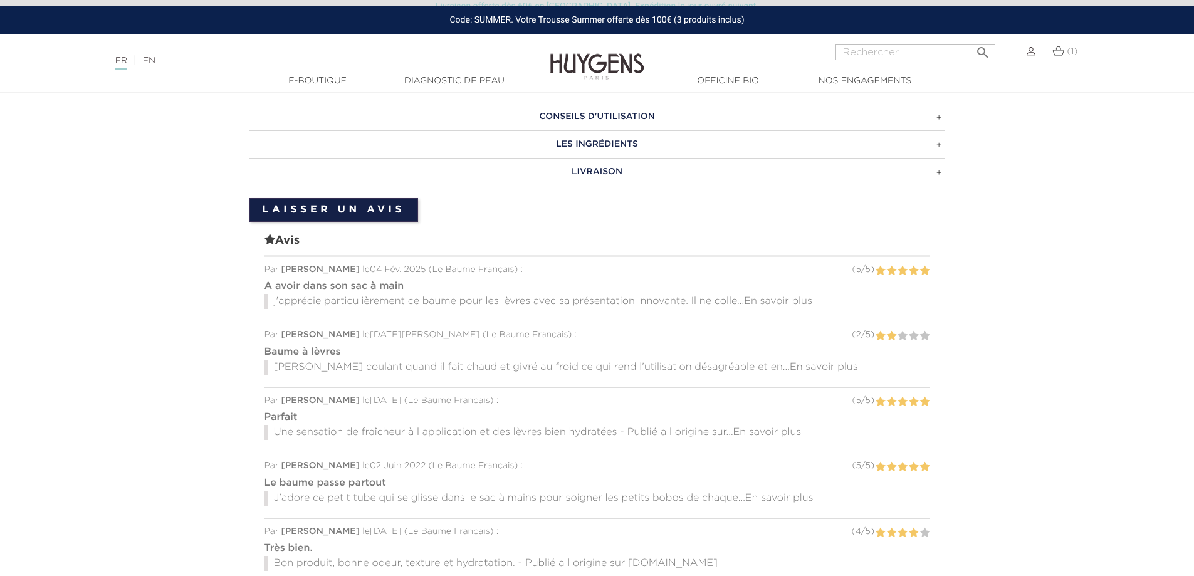
scroll to position [1003, 0]
click at [772, 297] on span "En savoir plus" at bounding box center [778, 299] width 68 height 10
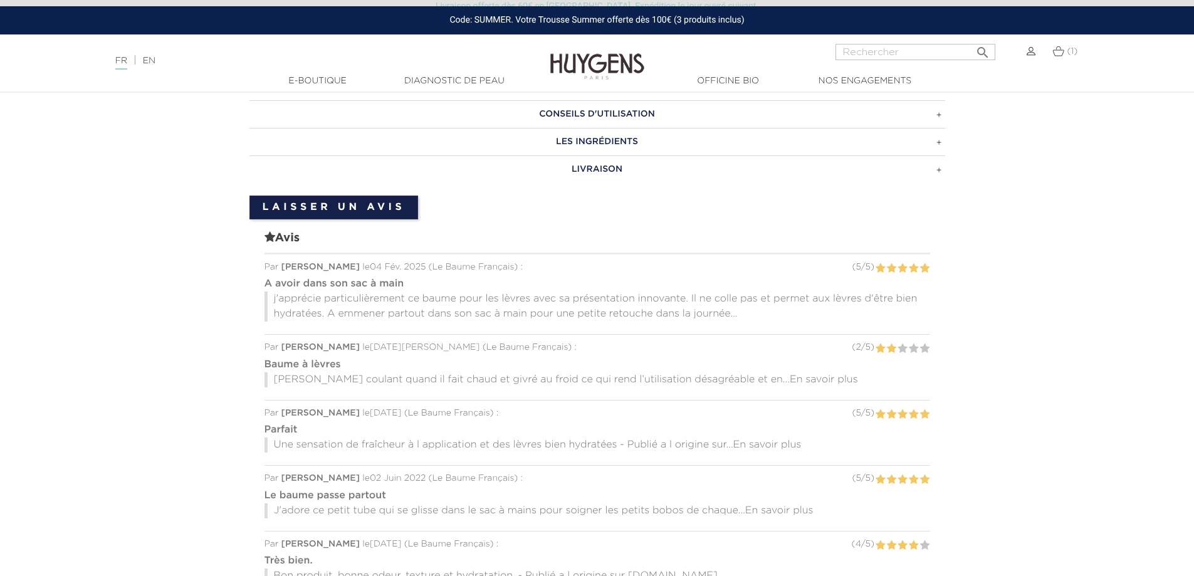
click at [790, 379] on span "En savoir plus" at bounding box center [824, 380] width 68 height 10
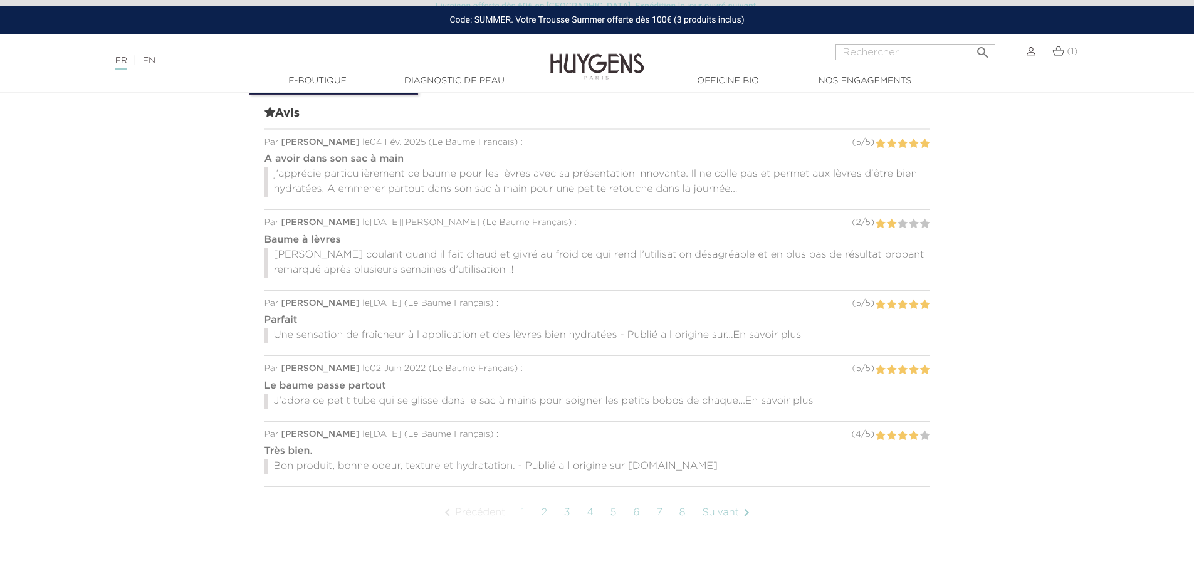
scroll to position [1128, 0]
click at [790, 333] on span "En savoir plus" at bounding box center [767, 335] width 68 height 10
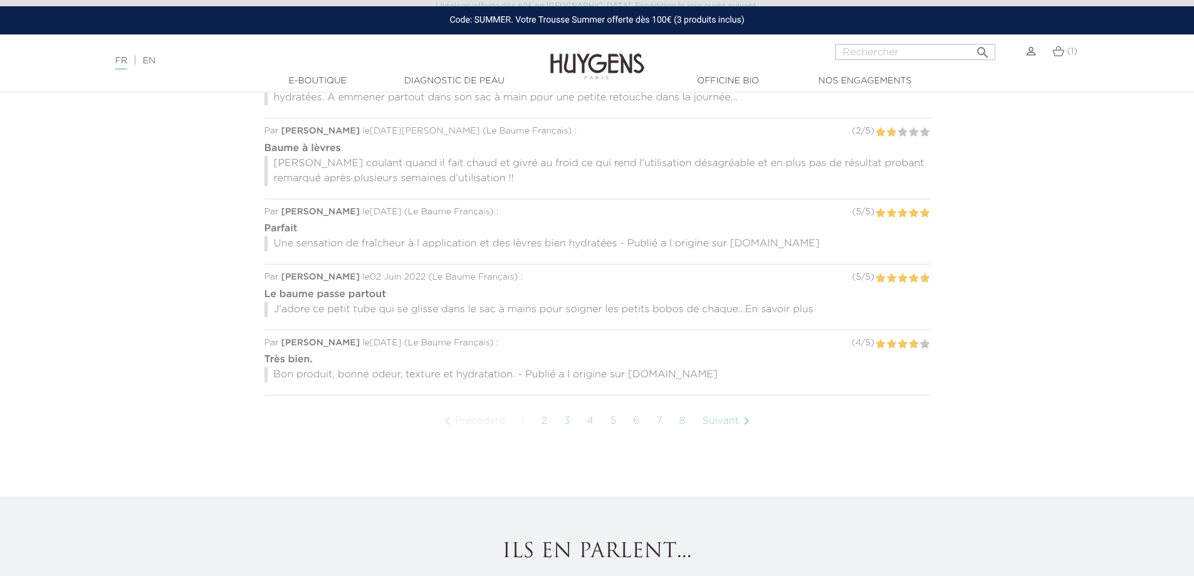
scroll to position [1191, 0]
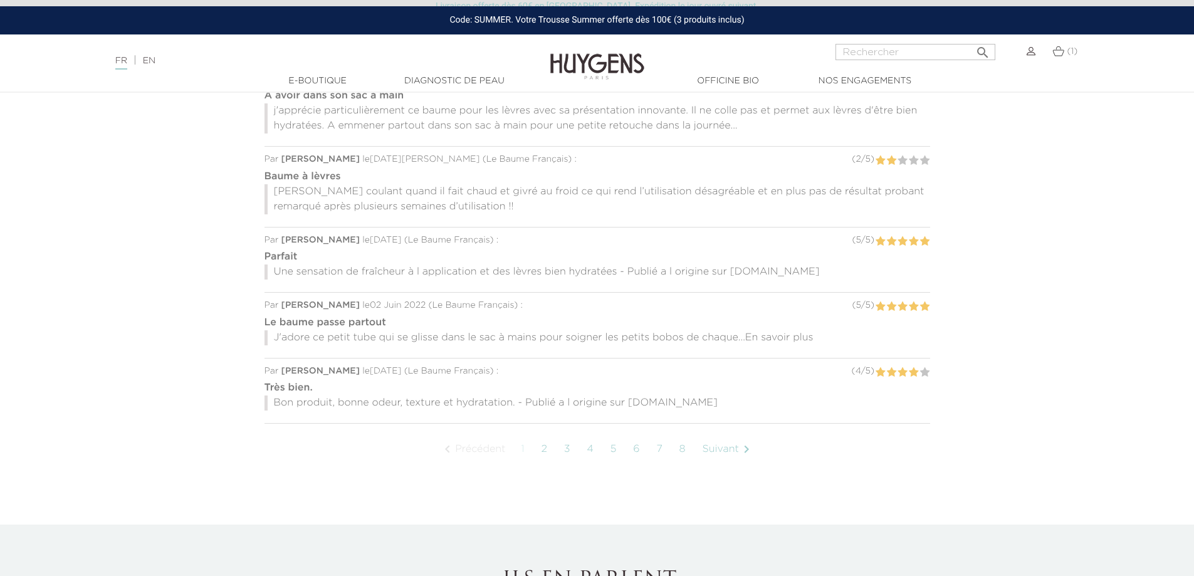
click at [790, 333] on span "En savoir plus" at bounding box center [779, 338] width 68 height 10
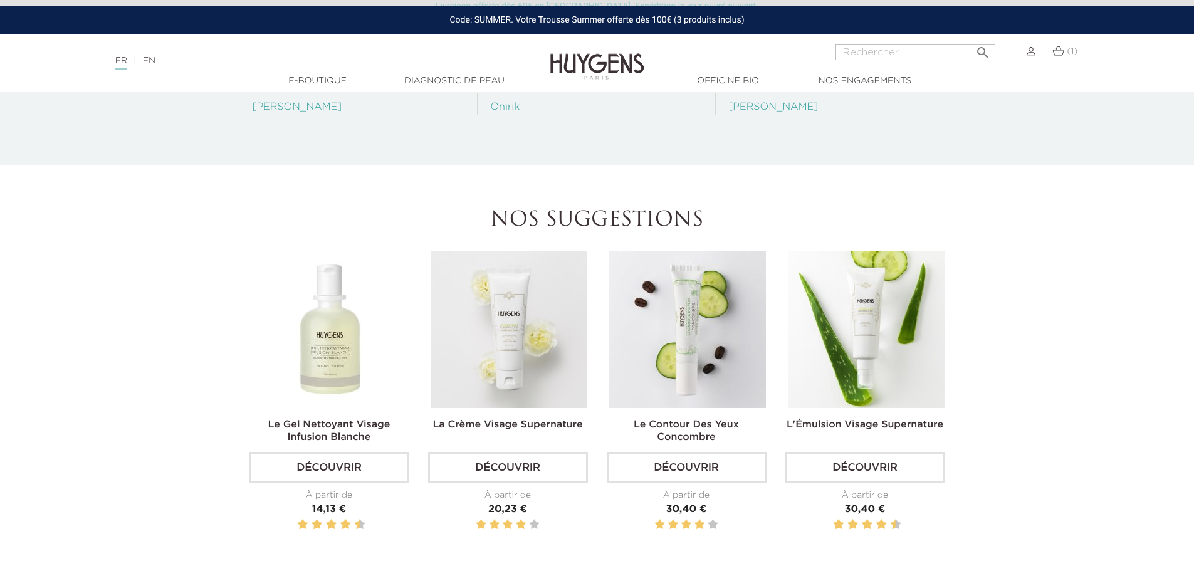
scroll to position [1818, 0]
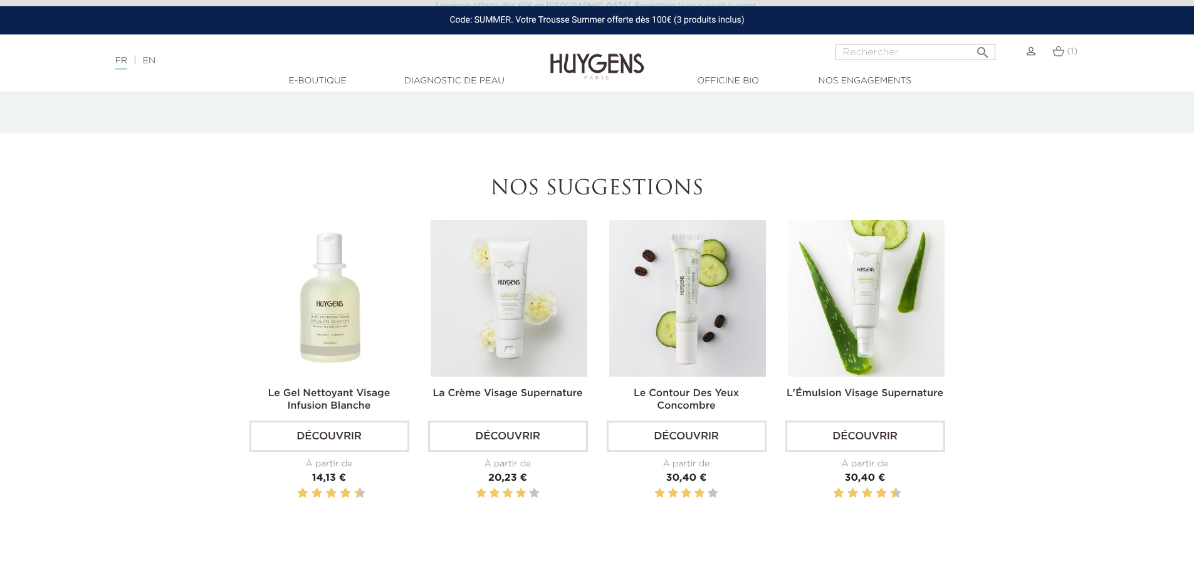
click at [348, 322] on img at bounding box center [330, 298] width 157 height 157
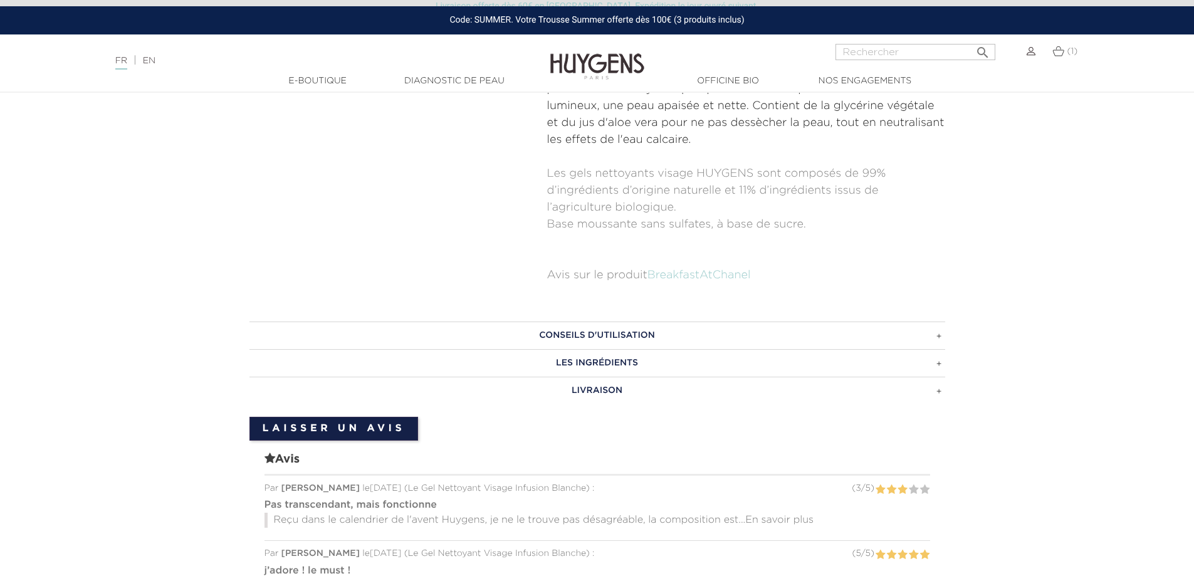
scroll to position [690, 0]
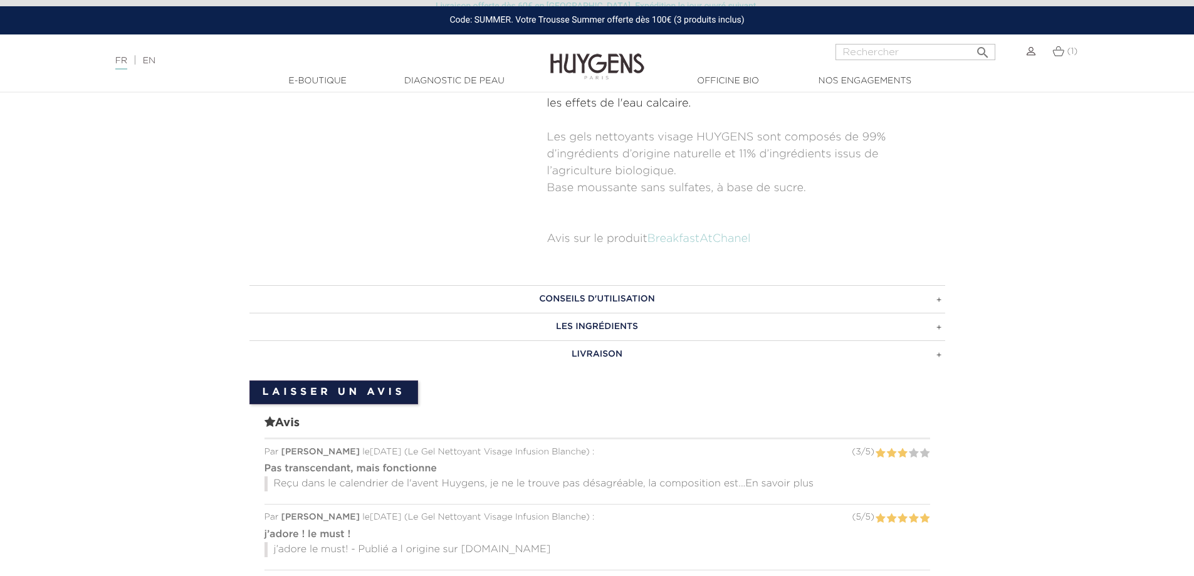
click at [777, 293] on h3 "CONSEILS D'UTILISATION" at bounding box center [597, 299] width 696 height 28
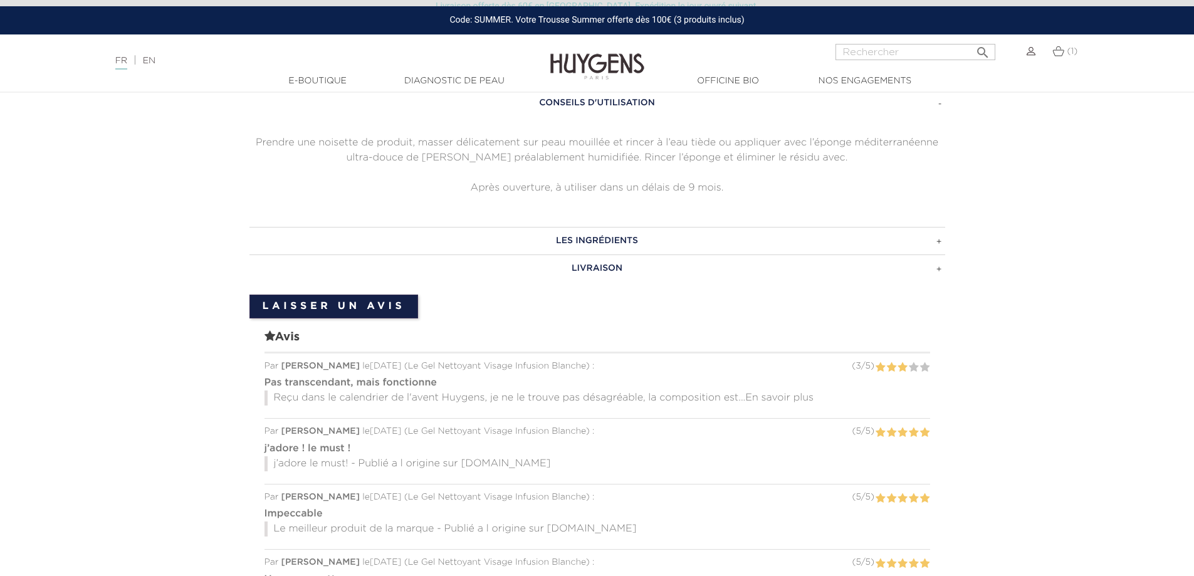
scroll to position [940, 0]
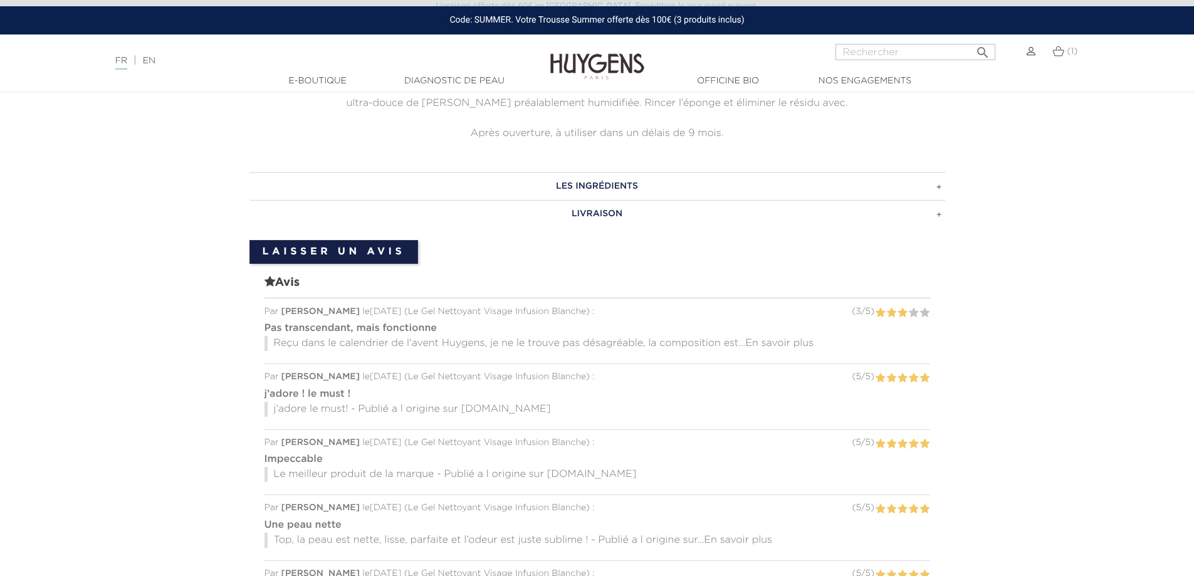
click at [799, 340] on span "En savoir plus" at bounding box center [779, 344] width 68 height 10
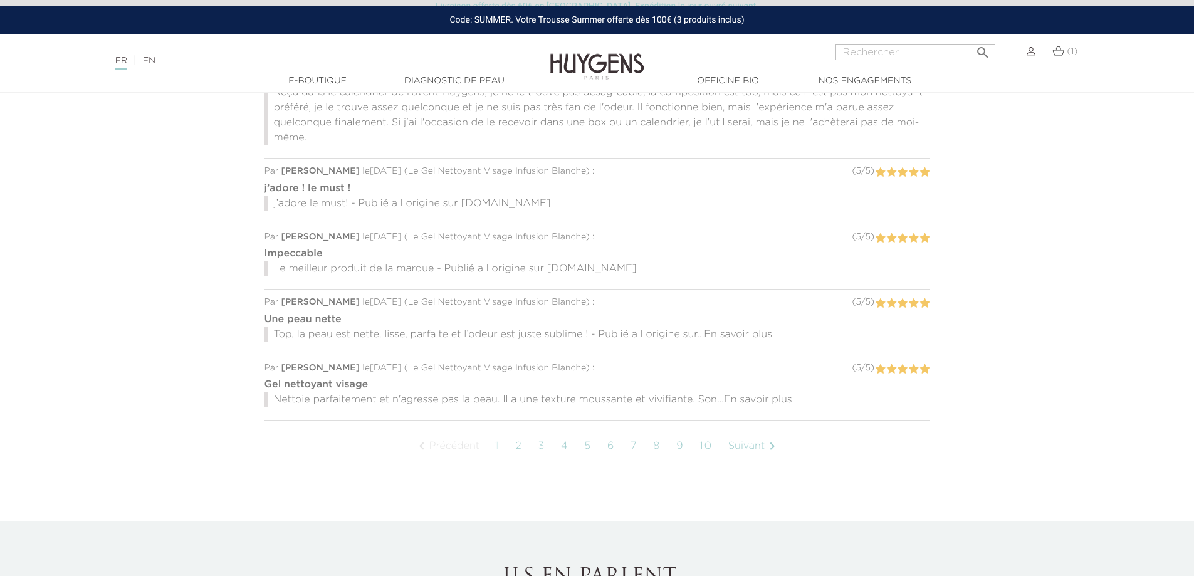
scroll to position [1254, 0]
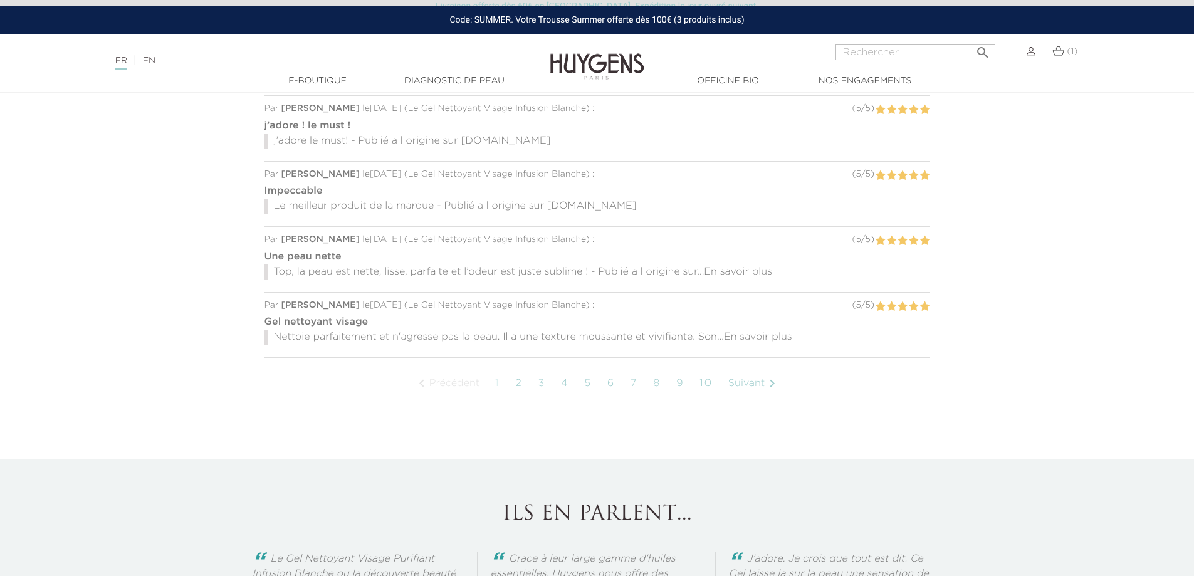
click at [769, 337] on span "En savoir plus" at bounding box center [758, 337] width 68 height 10
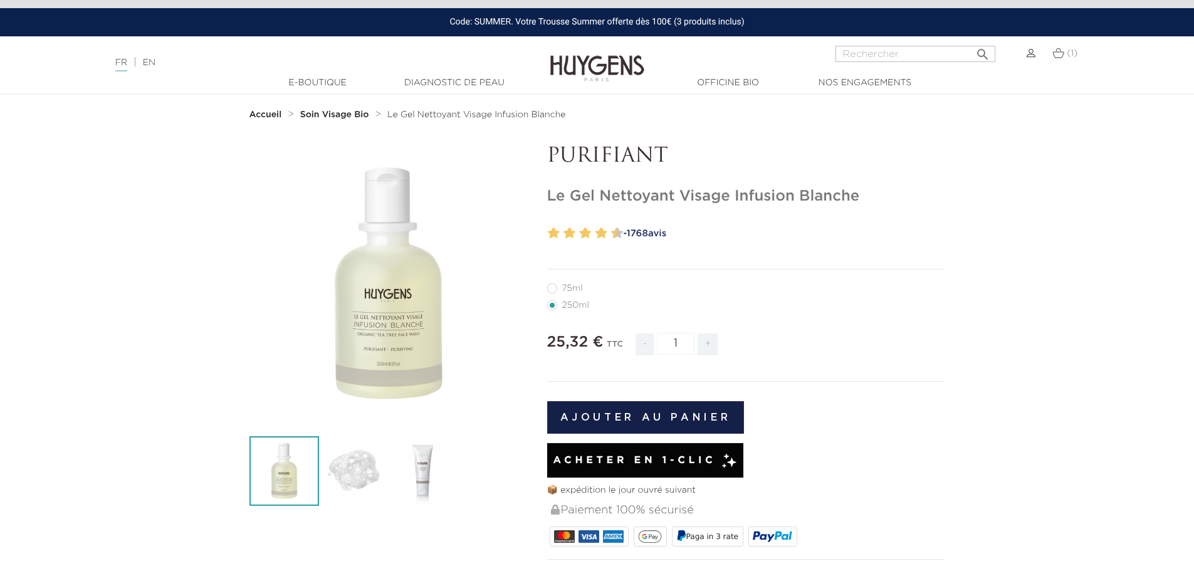
scroll to position [0, 0]
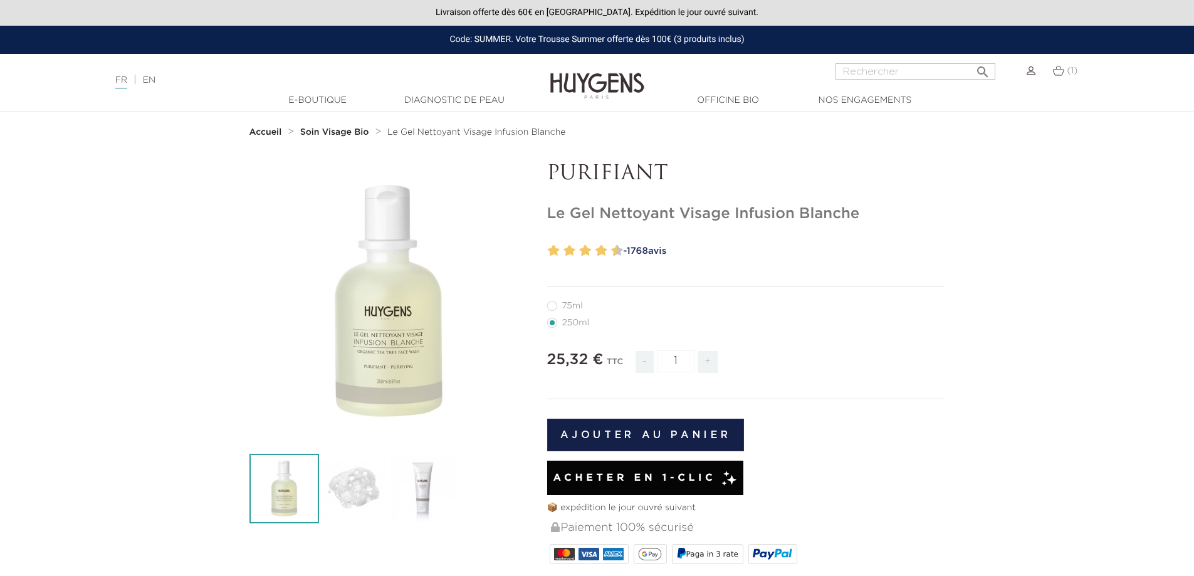
click at [342, 130] on strong "Soin Visage Bio" at bounding box center [334, 132] width 69 height 9
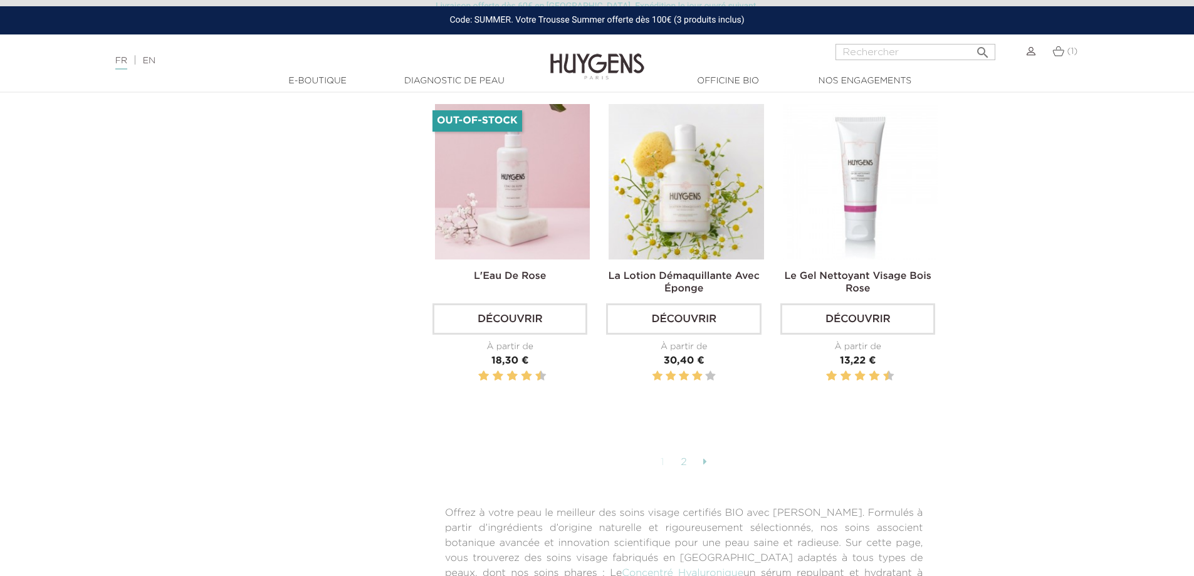
scroll to position [3197, 0]
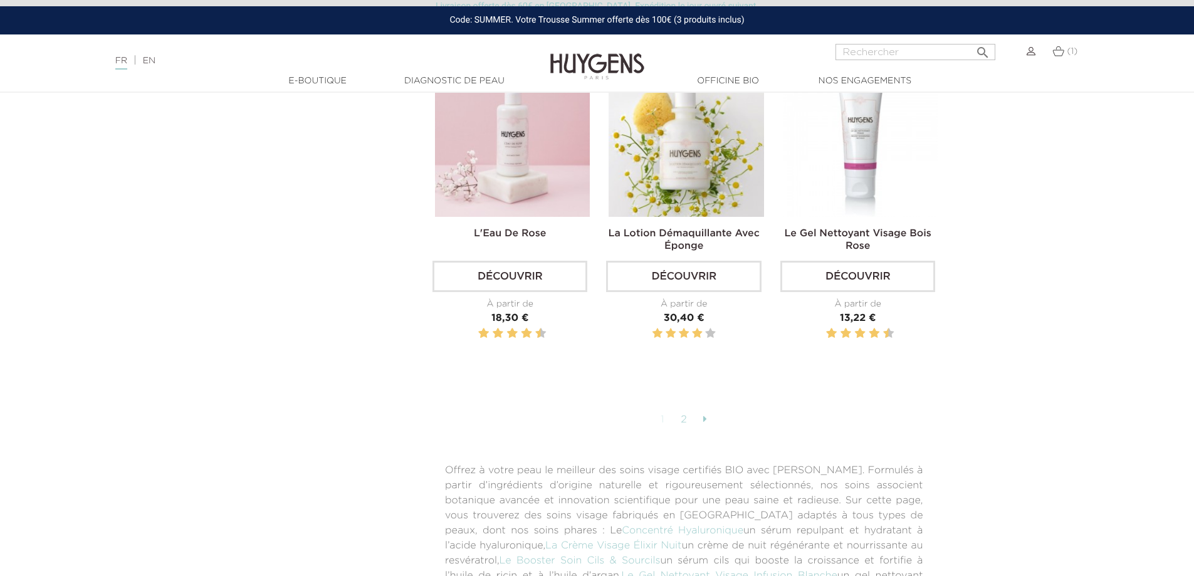
click at [705, 414] on icon at bounding box center [705, 419] width 4 height 10
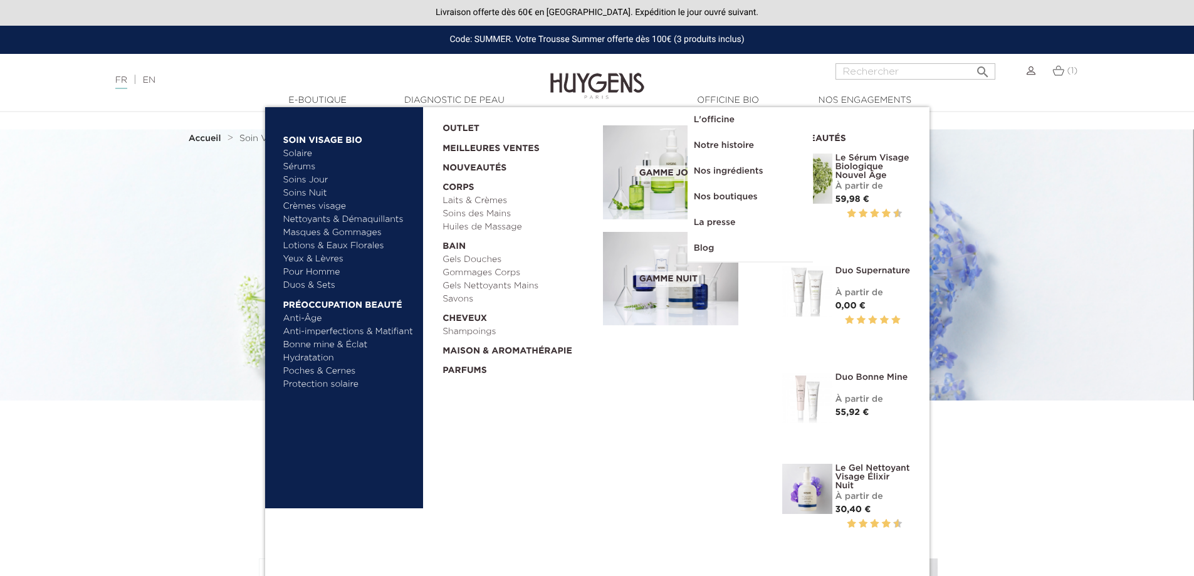
click at [304, 164] on link "Sérums" at bounding box center [348, 166] width 131 height 13
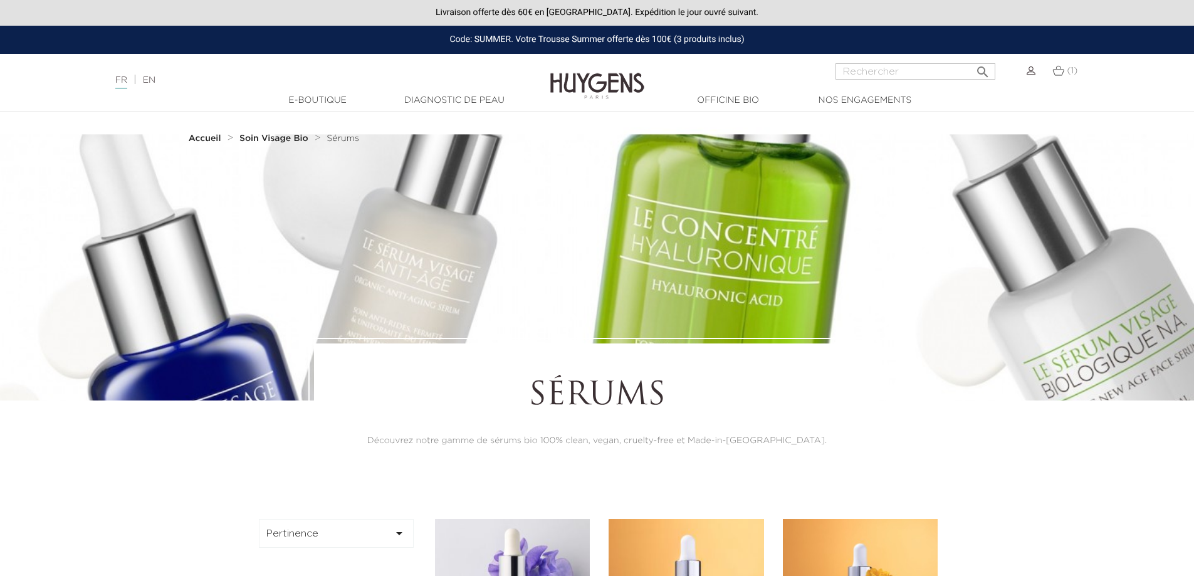
click at [324, 92] on div "  E-Boutique  " at bounding box center [597, 101] width 1194 height 19
click at [475, 96] on link "Diagnostic de peau" at bounding box center [454, 100] width 125 height 13
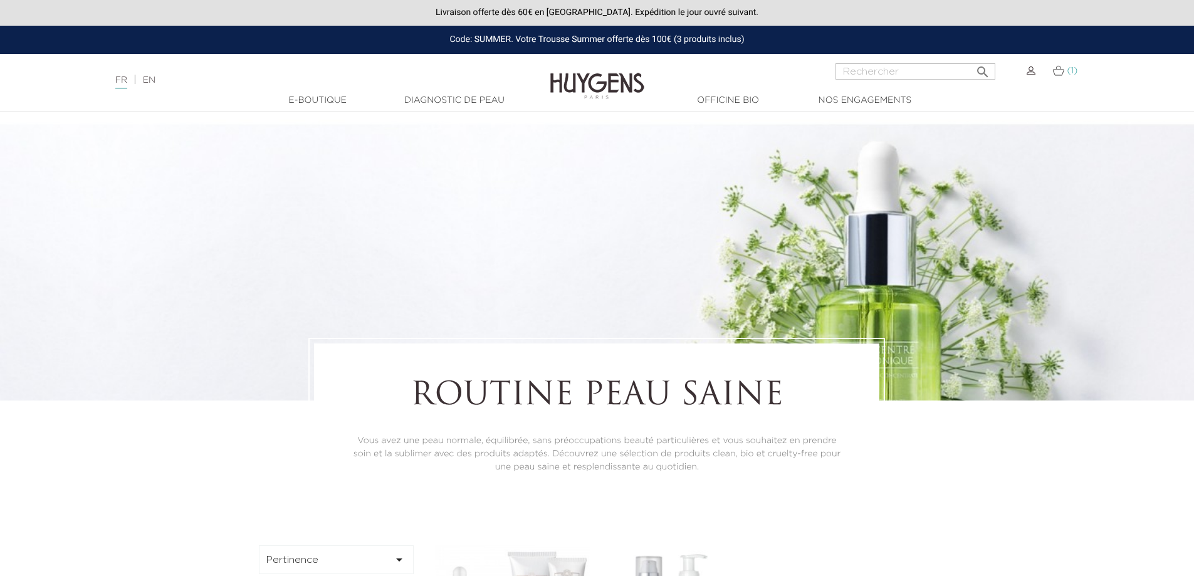
click at [1060, 70] on img at bounding box center [1059, 70] width 12 height 11
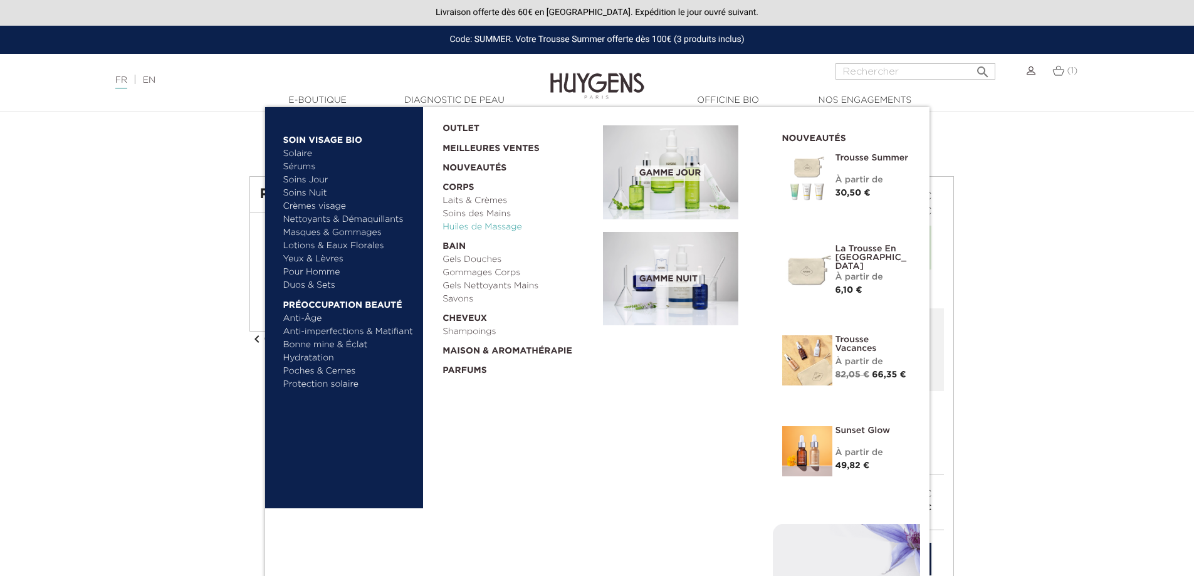
click at [503, 228] on link "Huiles de Massage" at bounding box center [519, 227] width 152 height 13
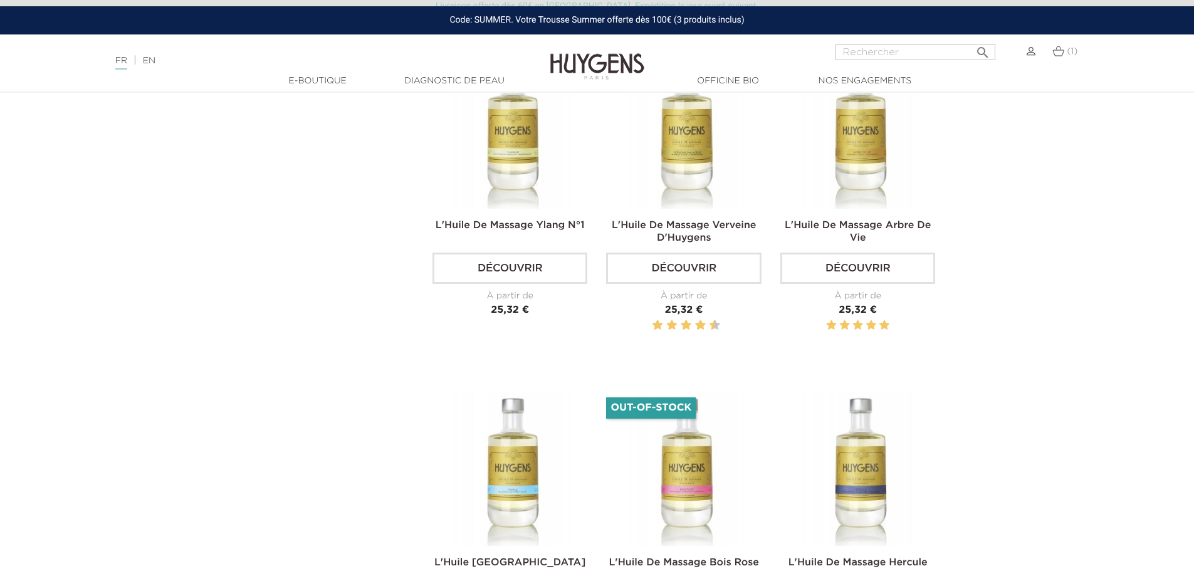
scroll to position [502, 0]
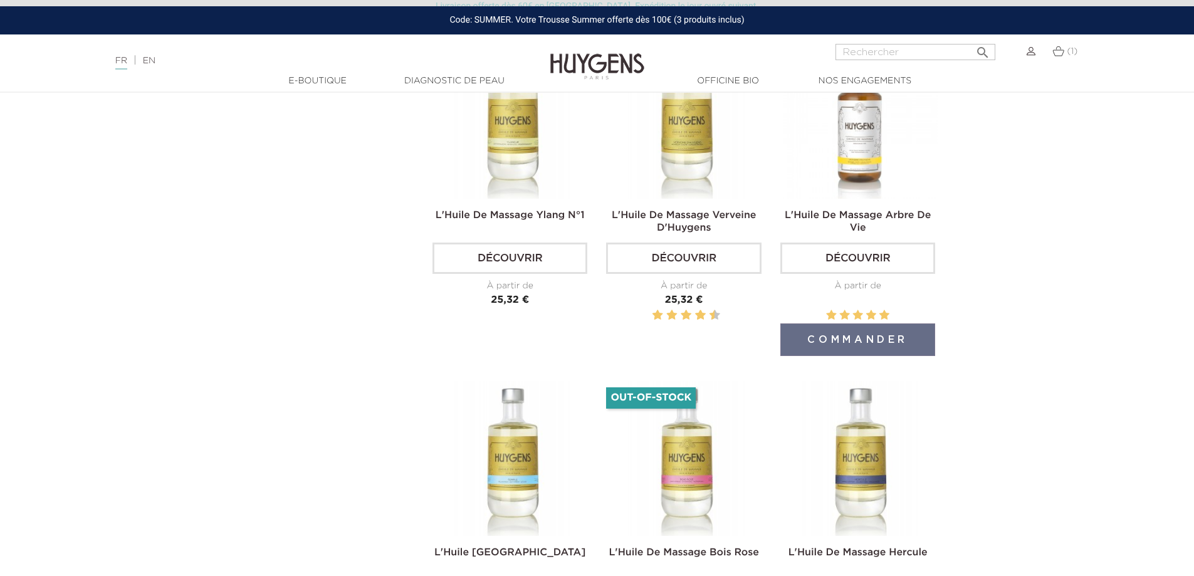
click at [893, 261] on link "Découvrir" at bounding box center [857, 258] width 155 height 31
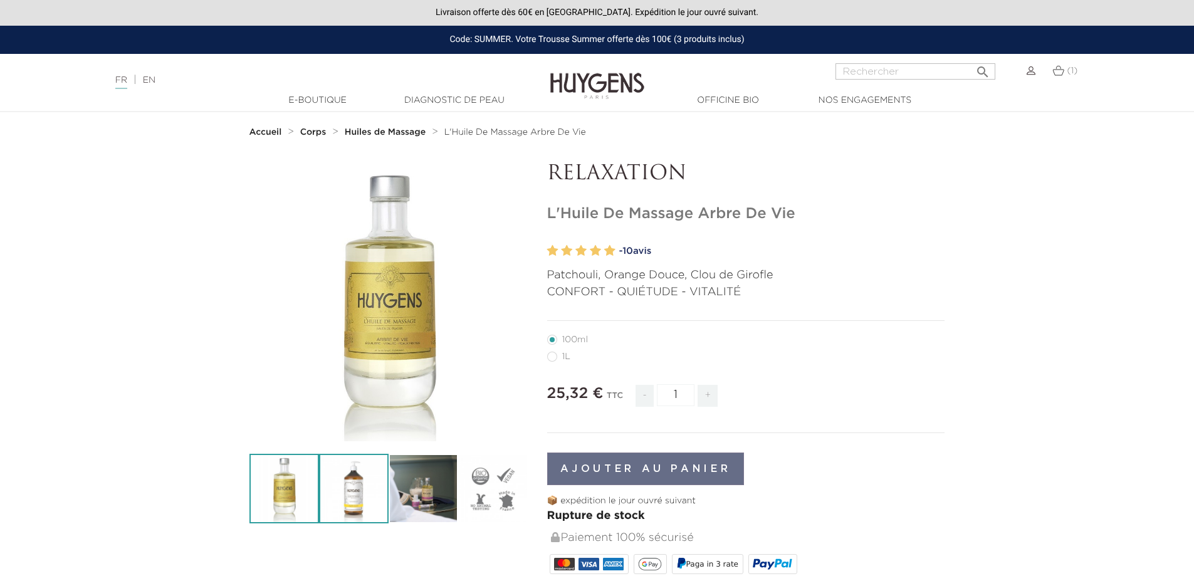
click at [352, 471] on img at bounding box center [354, 489] width 70 height 70
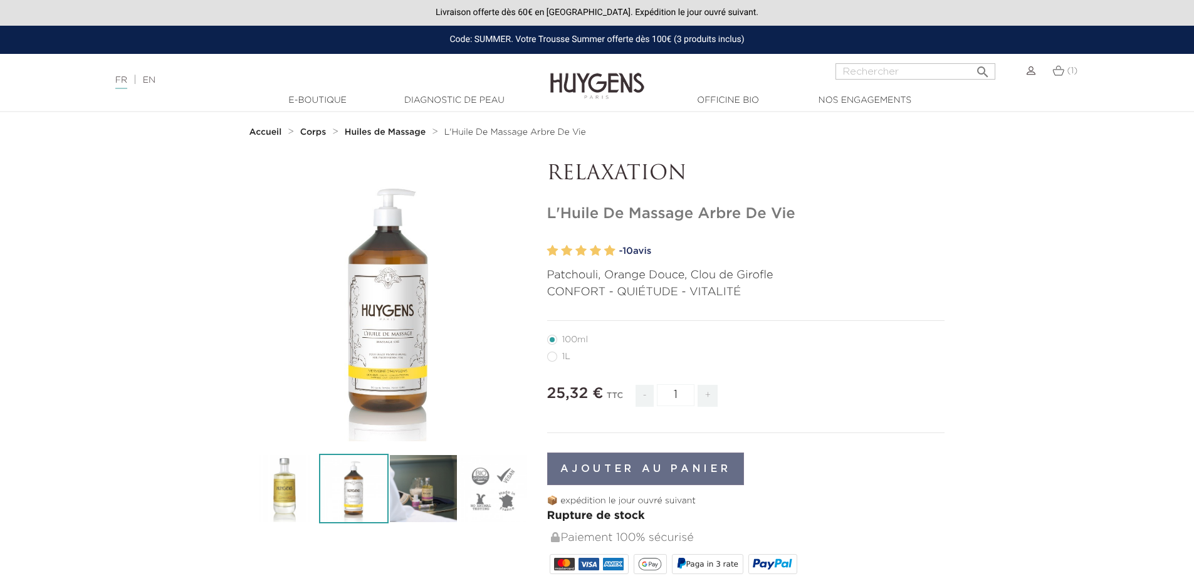
click at [552, 356] on label28"] "1L" at bounding box center [566, 357] width 38 height 10
radio input "true"
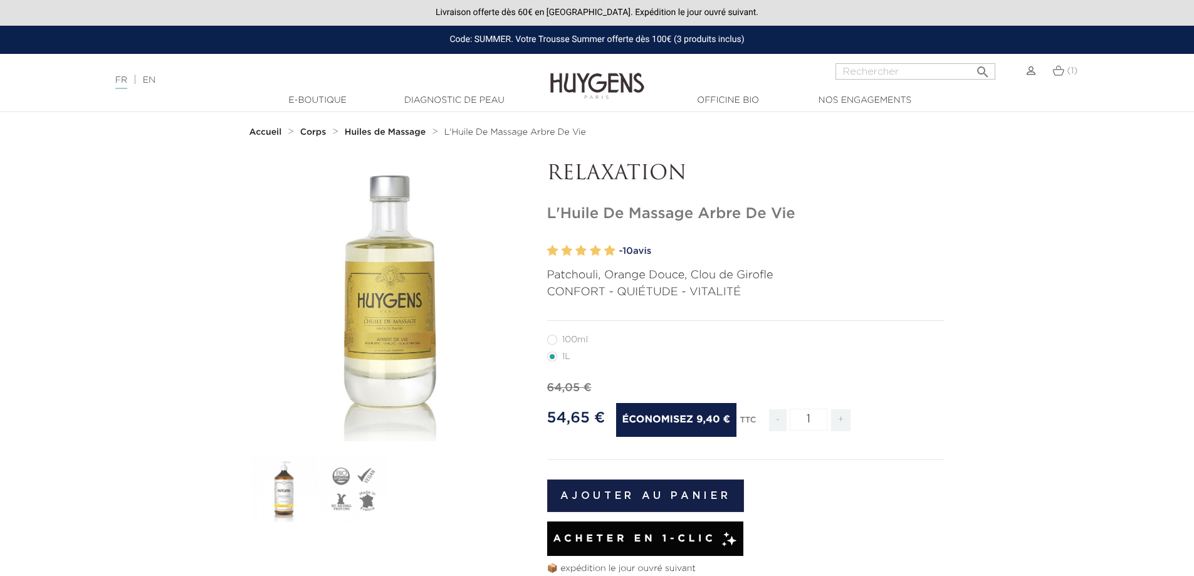
click at [552, 340] on label6"] "100ml" at bounding box center [575, 340] width 56 height 10
radio input "true"
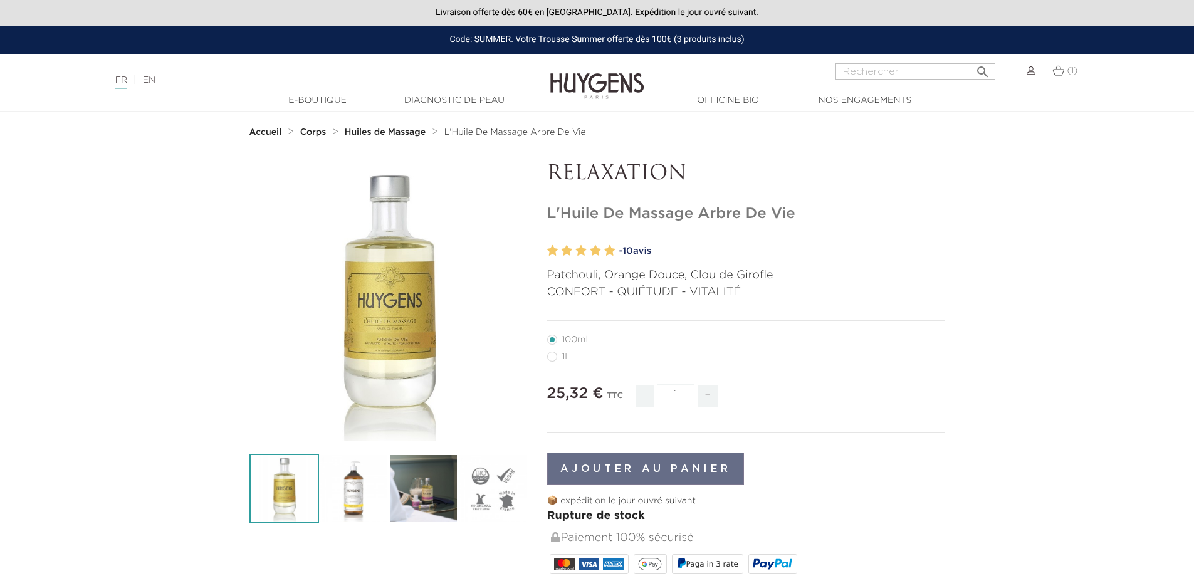
click at [556, 352] on li "1L" at bounding box center [743, 356] width 392 height 17
click at [554, 360] on label28"] "1L" at bounding box center [566, 357] width 38 height 10
radio input "true"
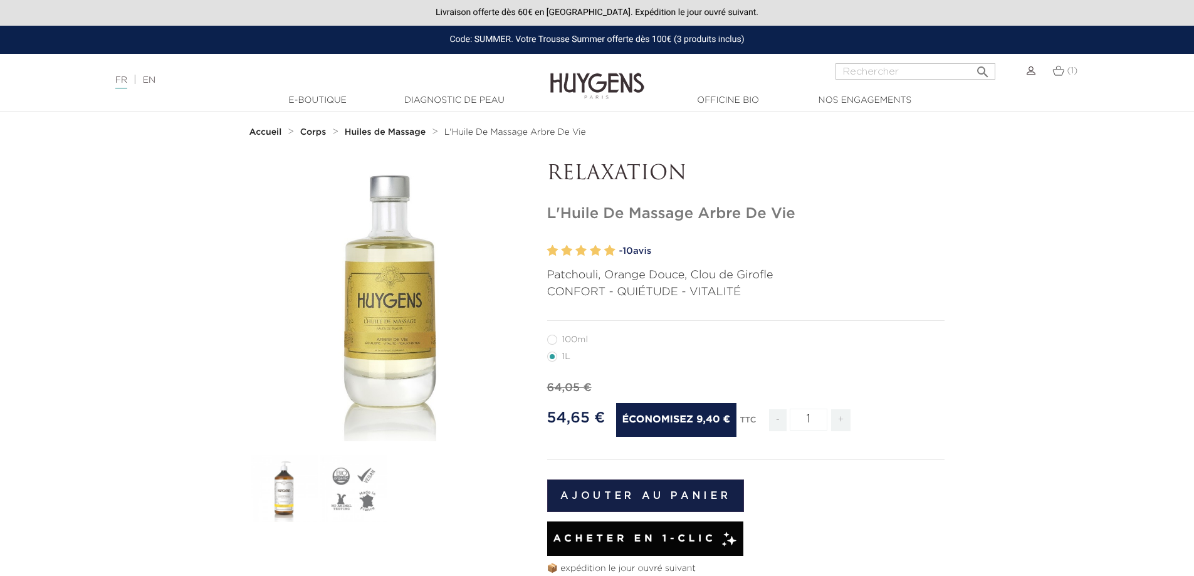
click at [553, 335] on li "100ml" at bounding box center [743, 339] width 392 height 17
click at [552, 341] on label6"] "100ml" at bounding box center [575, 340] width 56 height 10
radio input "true"
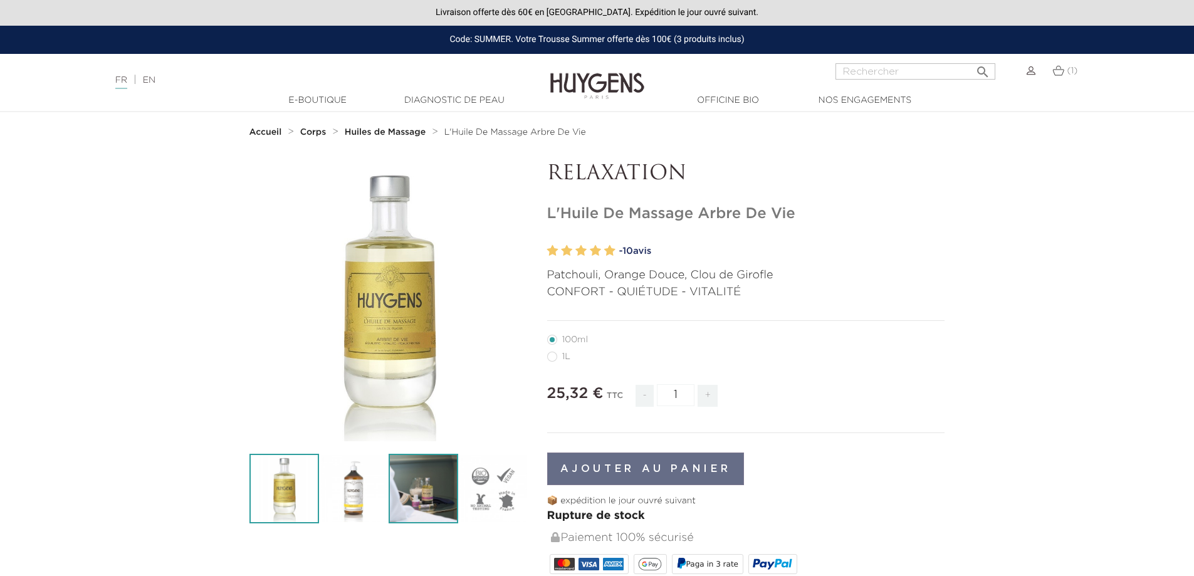
click at [424, 476] on img at bounding box center [424, 489] width 70 height 70
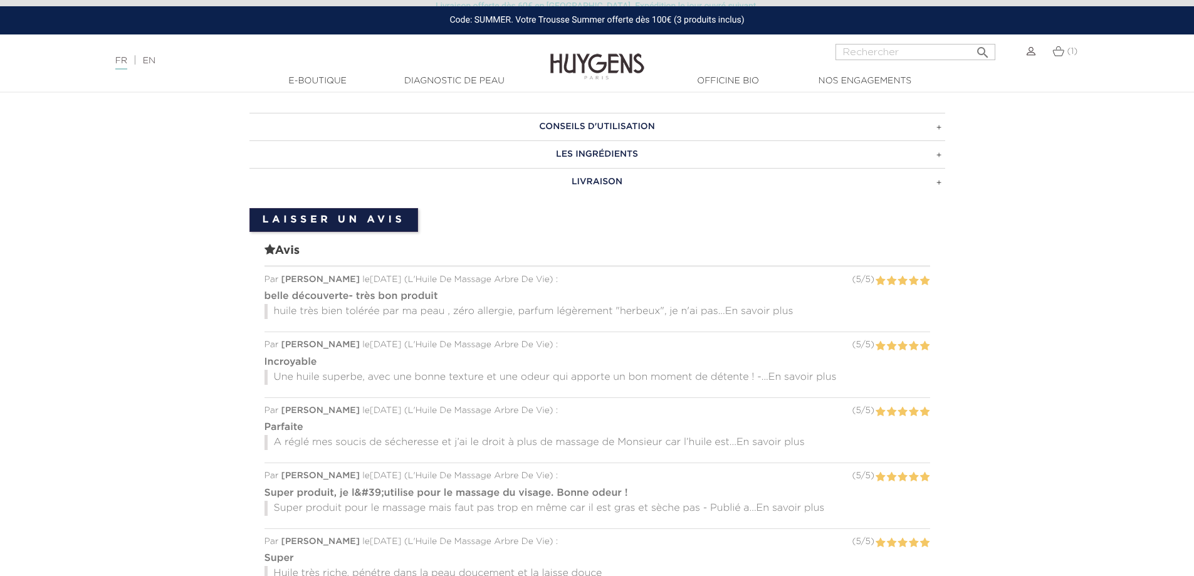
scroll to position [940, 0]
click at [781, 310] on span "En savoir plus" at bounding box center [759, 311] width 68 height 10
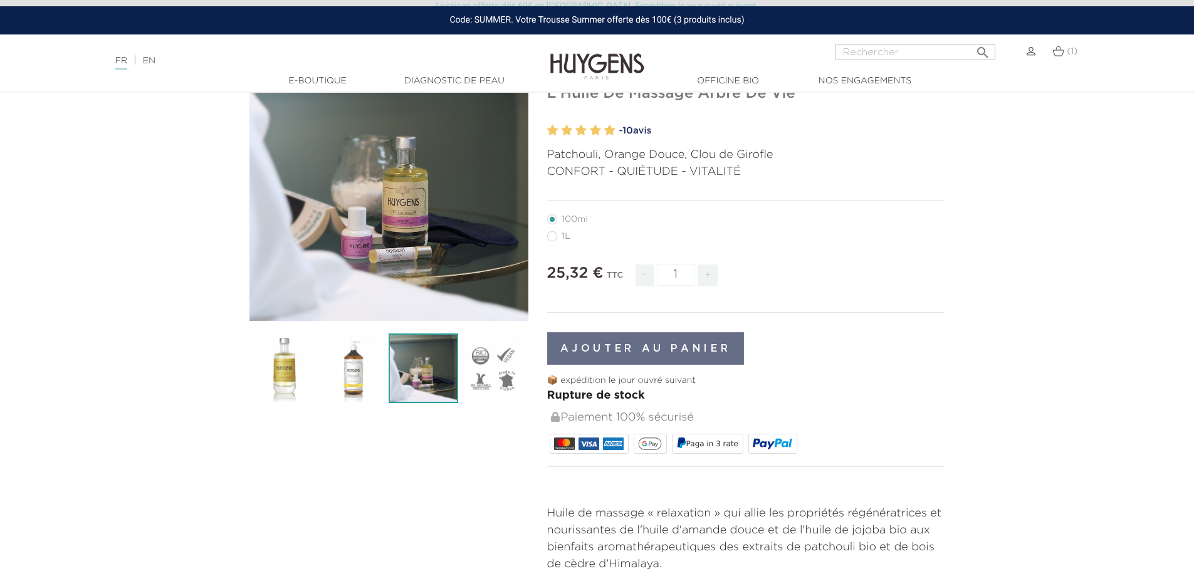
scroll to position [0, 0]
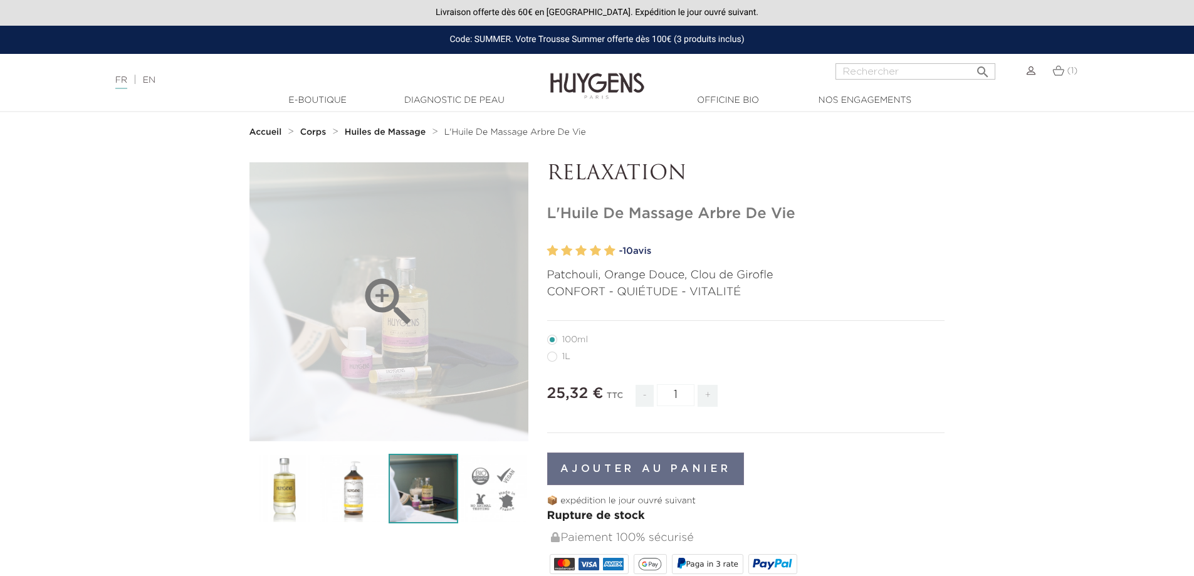
click at [404, 335] on div "" at bounding box center [388, 301] width 279 height 279
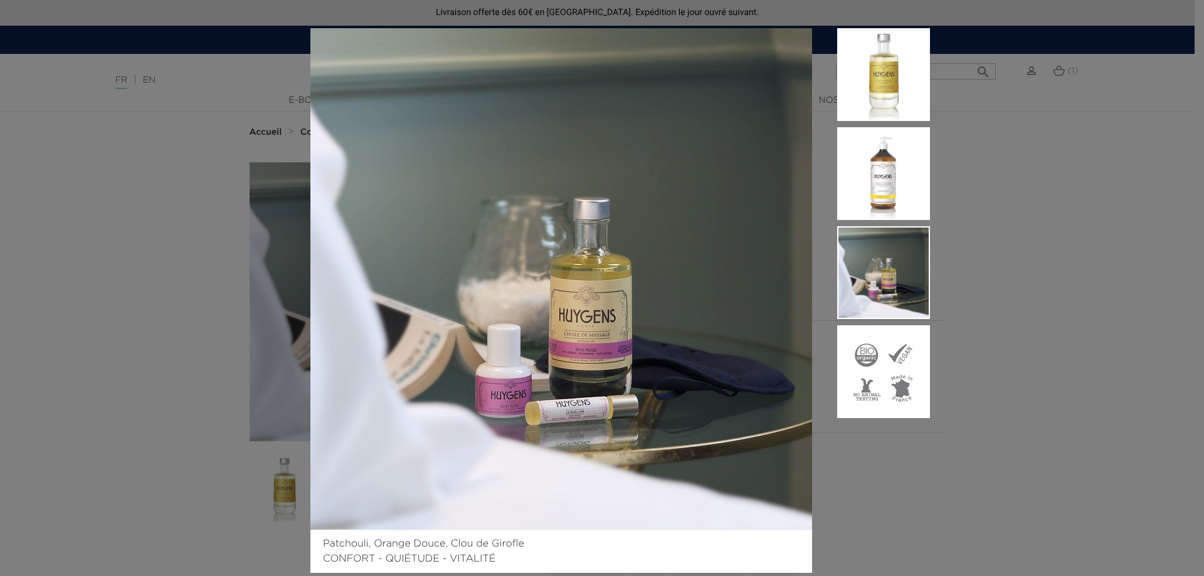
click at [164, 310] on div "Patchouli, Orange Douce, Clou de Girofle CONFORT - QUIÉTUDE - VITALITÉ" at bounding box center [602, 288] width 1204 height 576
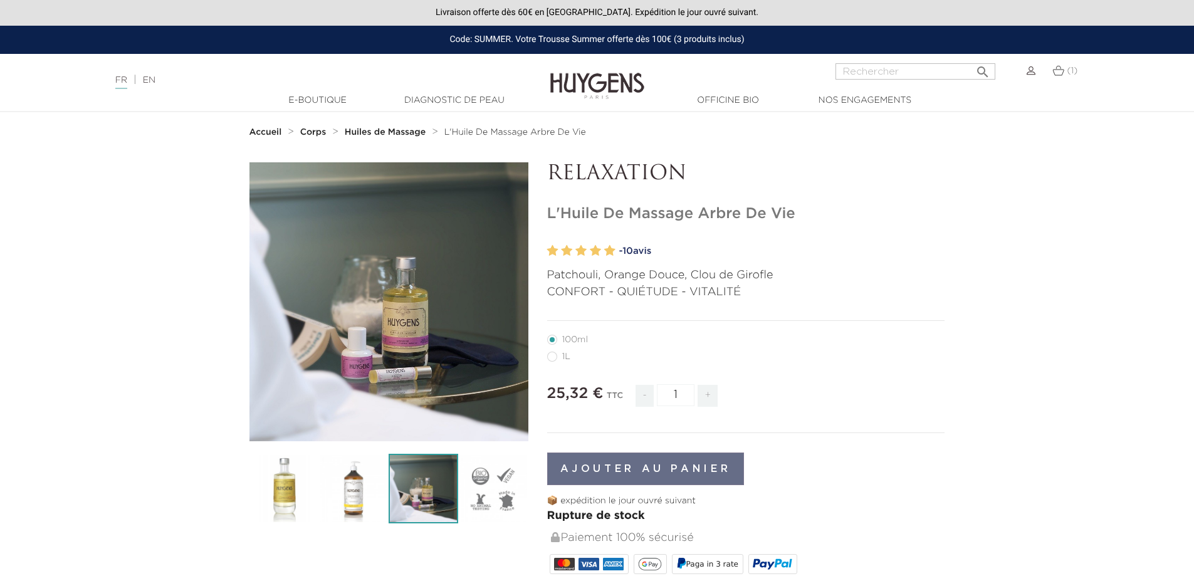
click at [387, 130] on strong "Huiles de Massage" at bounding box center [385, 132] width 81 height 9
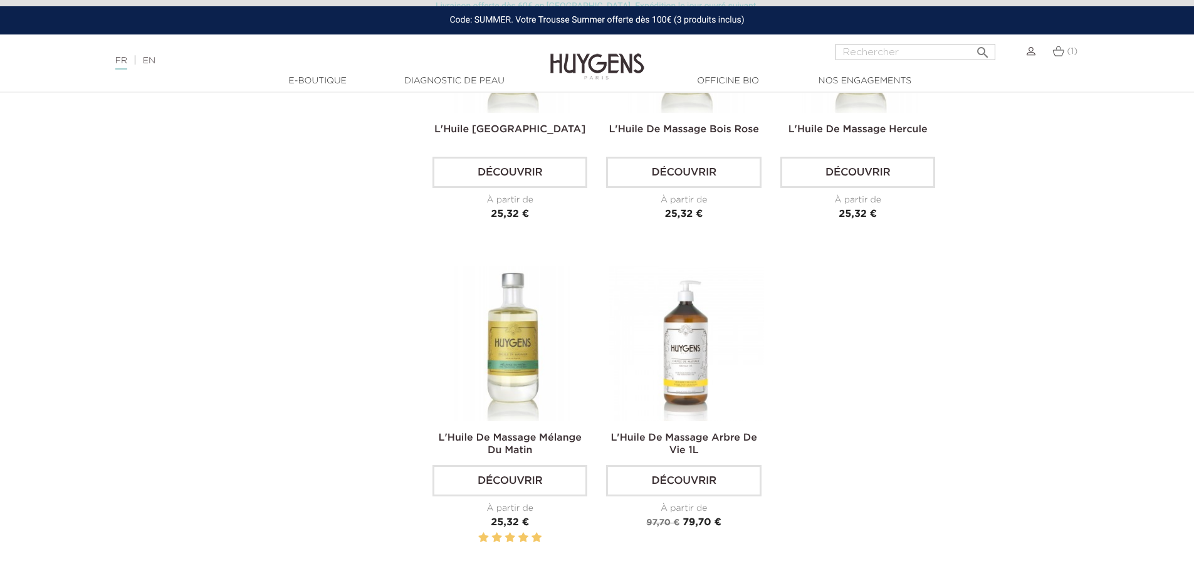
scroll to position [940, 0]
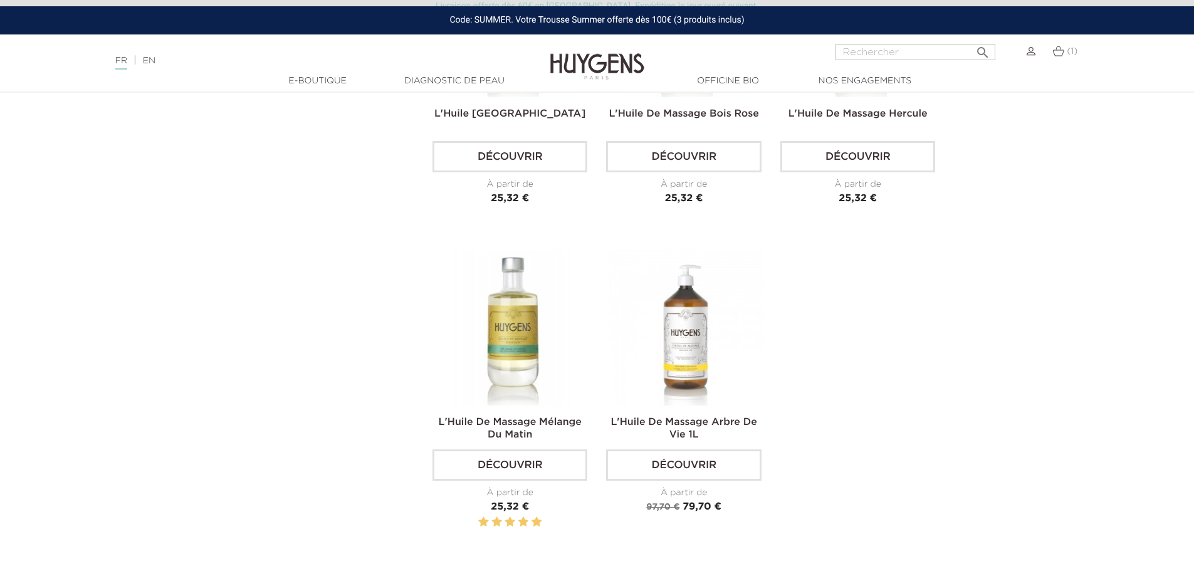
click at [1160, 183] on section "Pertinence  Pertinence Nom, A à Z Nom, Z à A Prix, croissant Prix, décroissant…" at bounding box center [597, 109] width 1194 height 1008
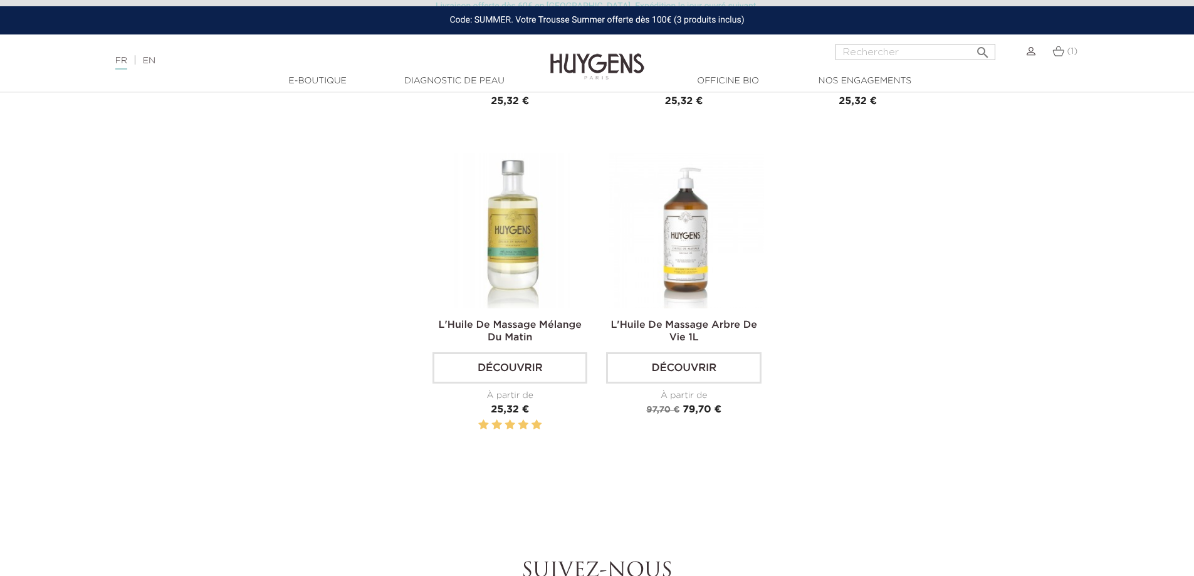
scroll to position [1066, 0]
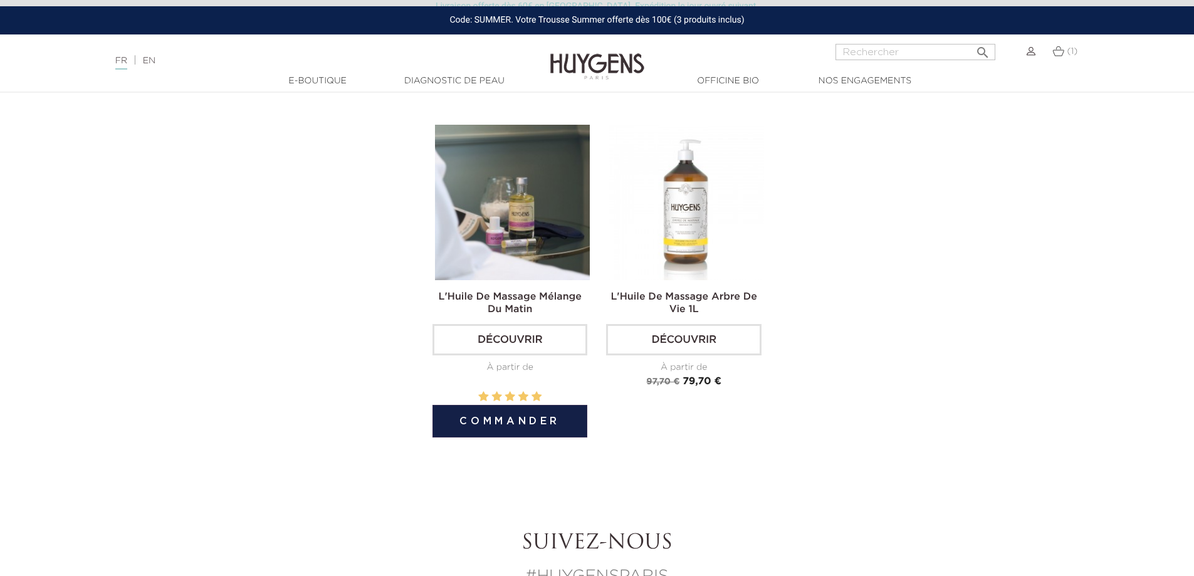
click at [520, 350] on link "Découvrir" at bounding box center [510, 339] width 155 height 31
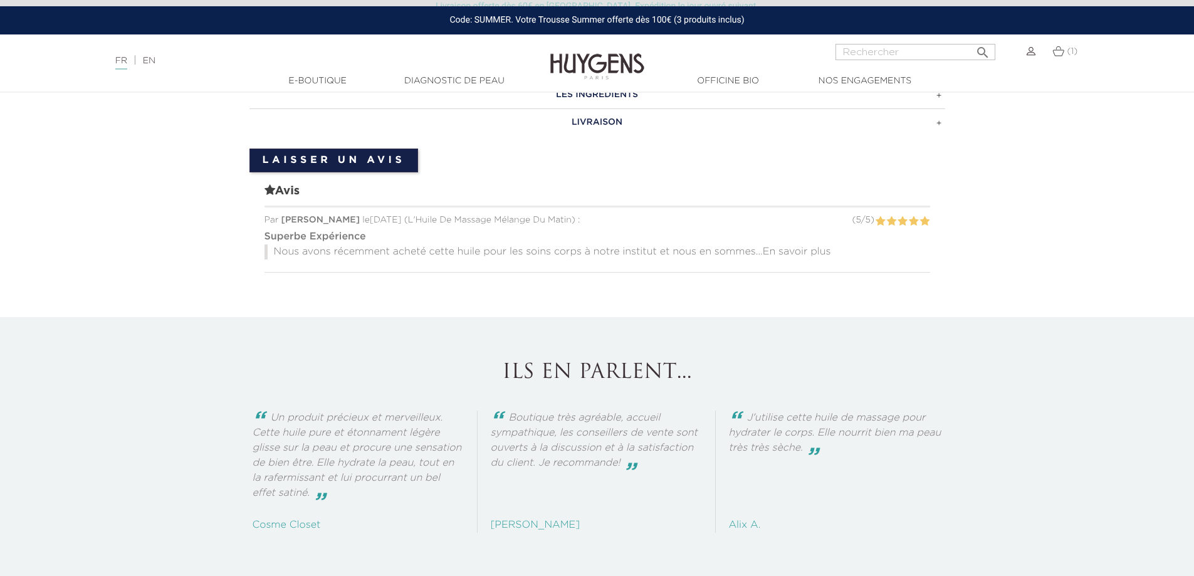
scroll to position [940, 0]
click at [814, 250] on span "En savoir plus" at bounding box center [797, 250] width 68 height 10
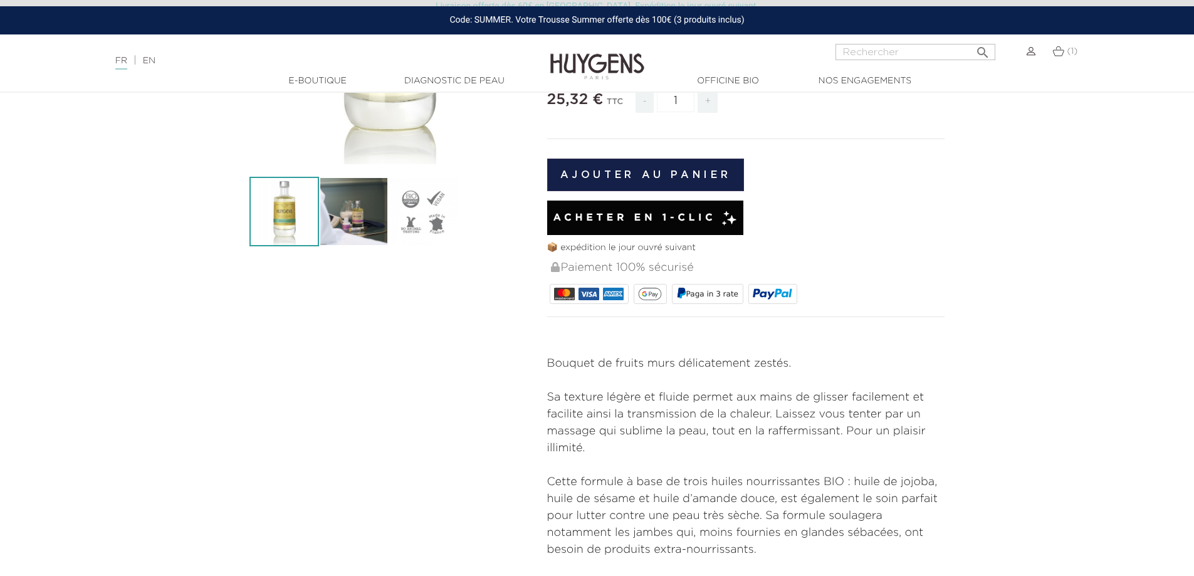
scroll to position [0, 0]
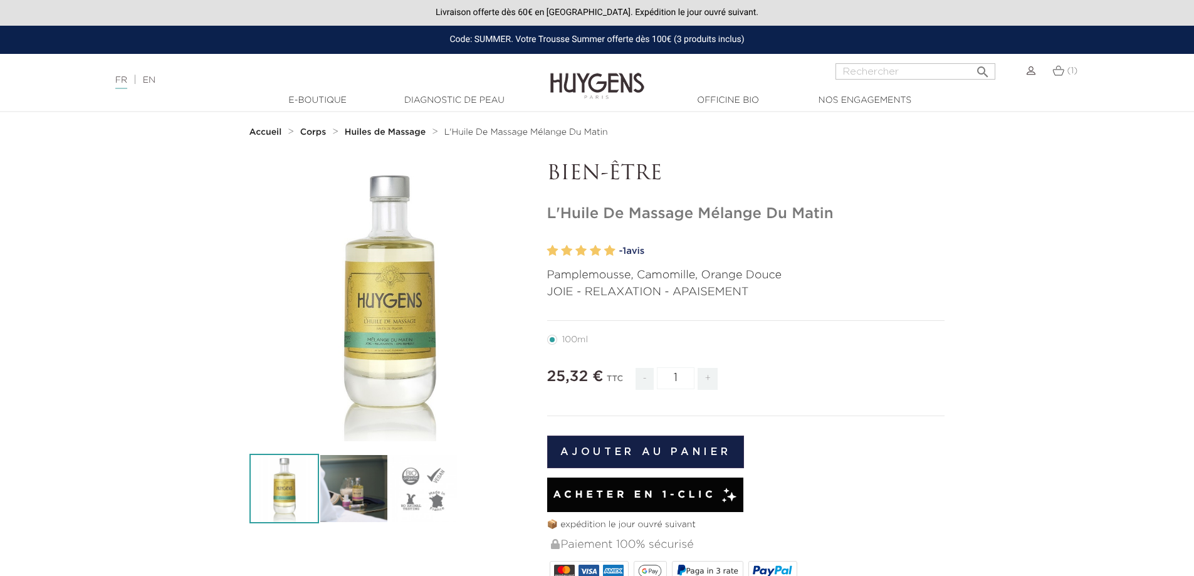
click at [360, 132] on strong "Huiles de Massage" at bounding box center [385, 132] width 81 height 9
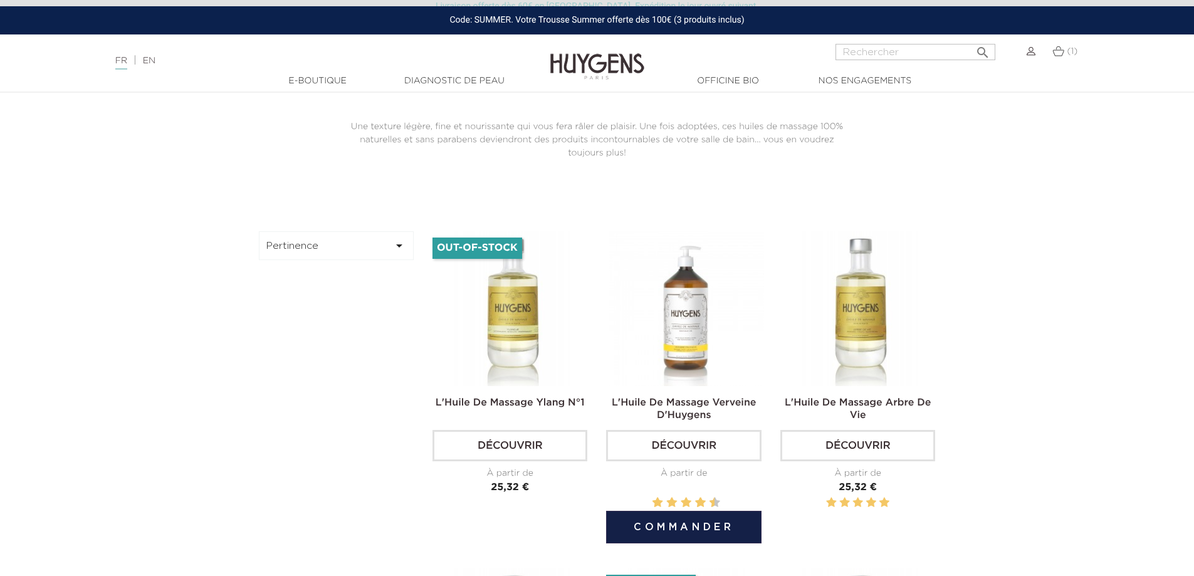
scroll to position [313, 0]
click at [667, 443] on link "Découvrir" at bounding box center [683, 446] width 155 height 31
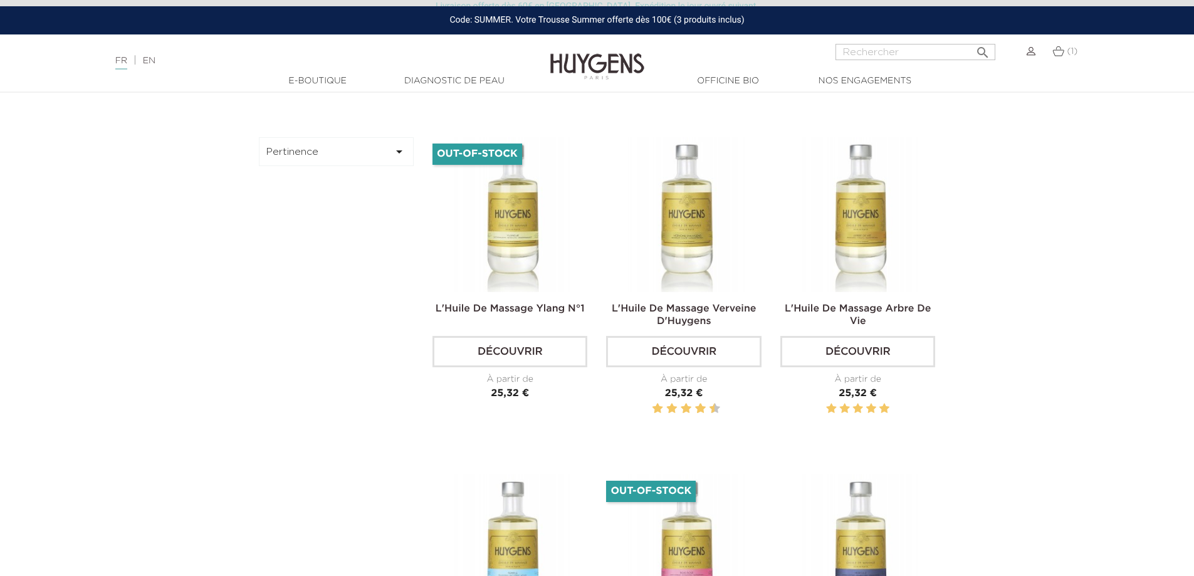
scroll to position [439, 0]
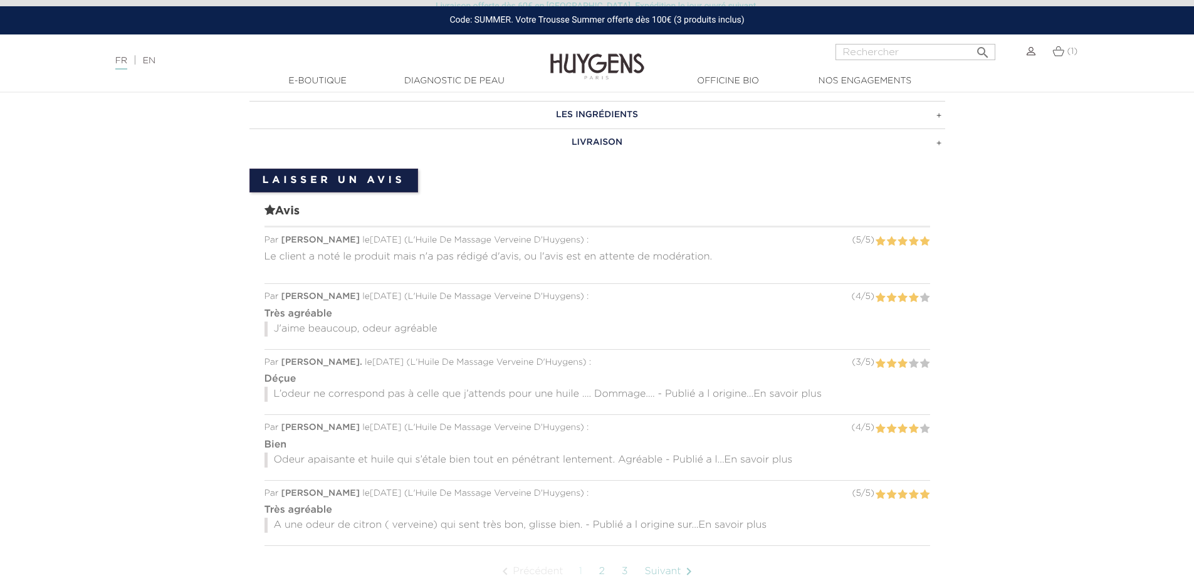
scroll to position [1066, 0]
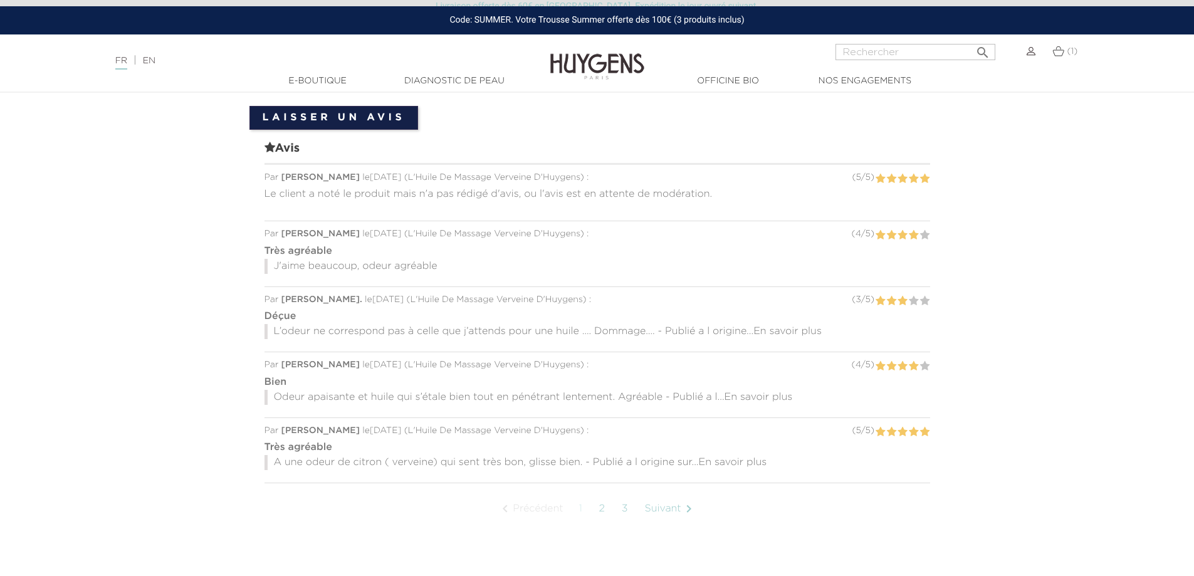
click at [819, 329] on span "En savoir plus" at bounding box center [788, 332] width 68 height 10
click at [776, 392] on span "En savoir plus" at bounding box center [759, 397] width 68 height 10
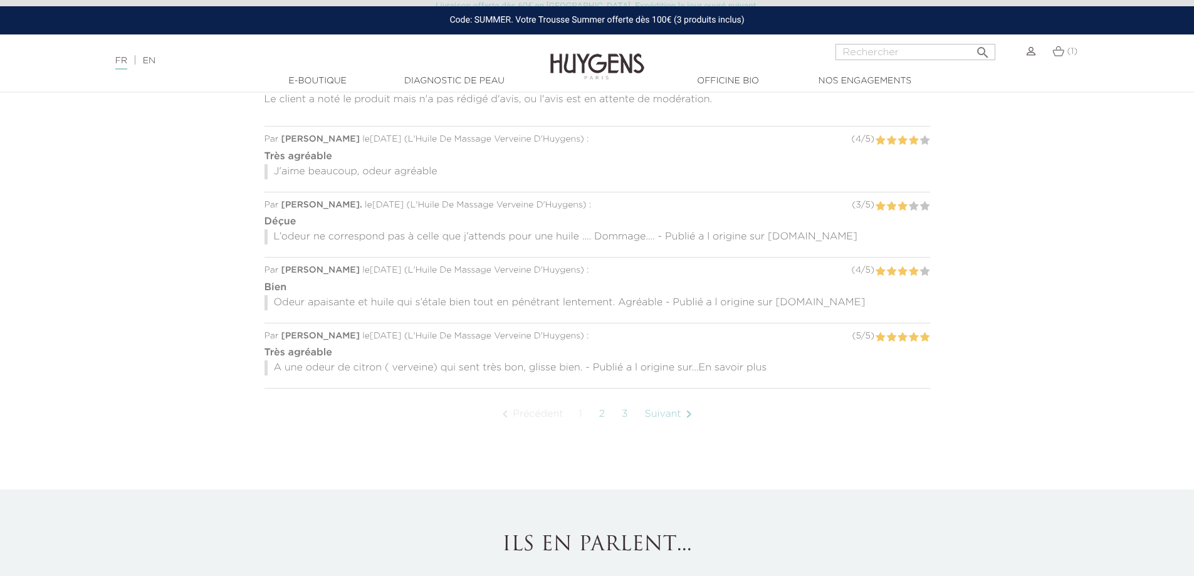
scroll to position [1191, 0]
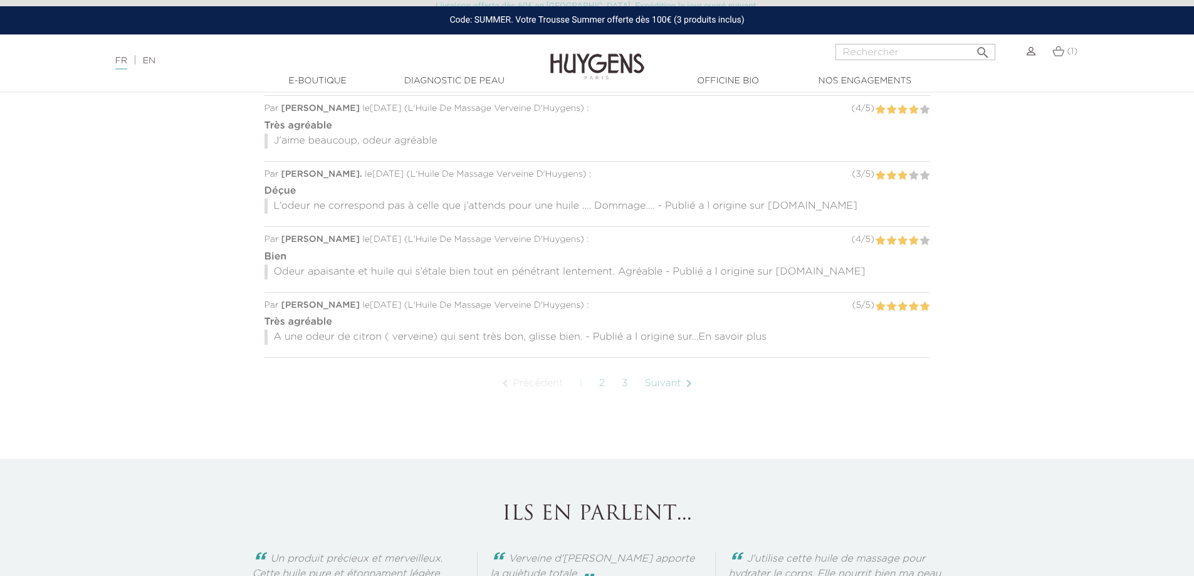
click at [719, 332] on span "En savoir plus" at bounding box center [733, 337] width 68 height 10
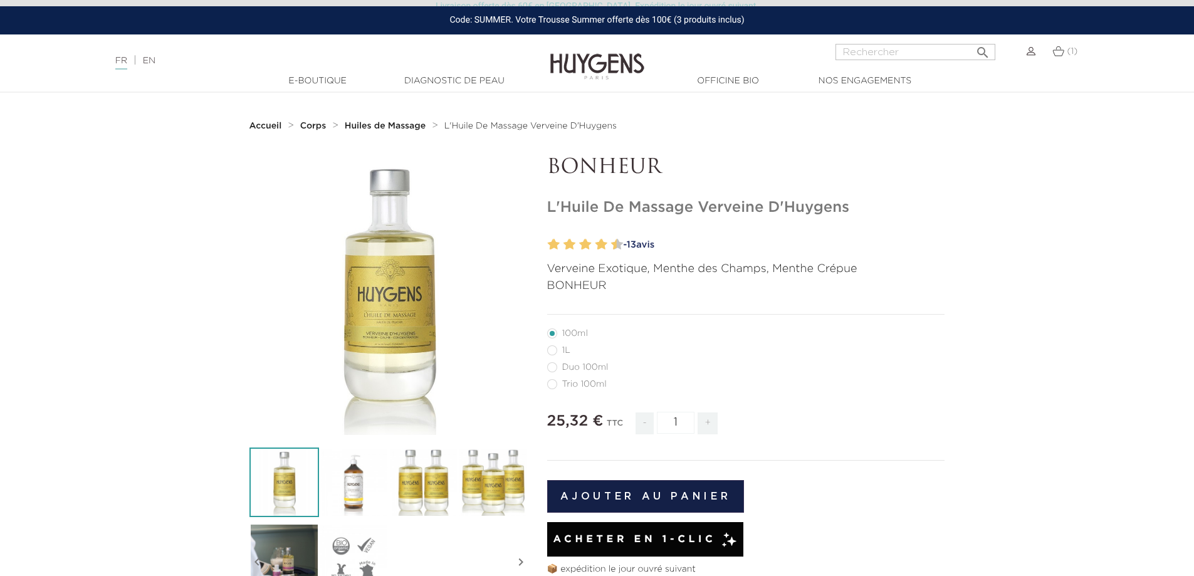
scroll to position [0, 0]
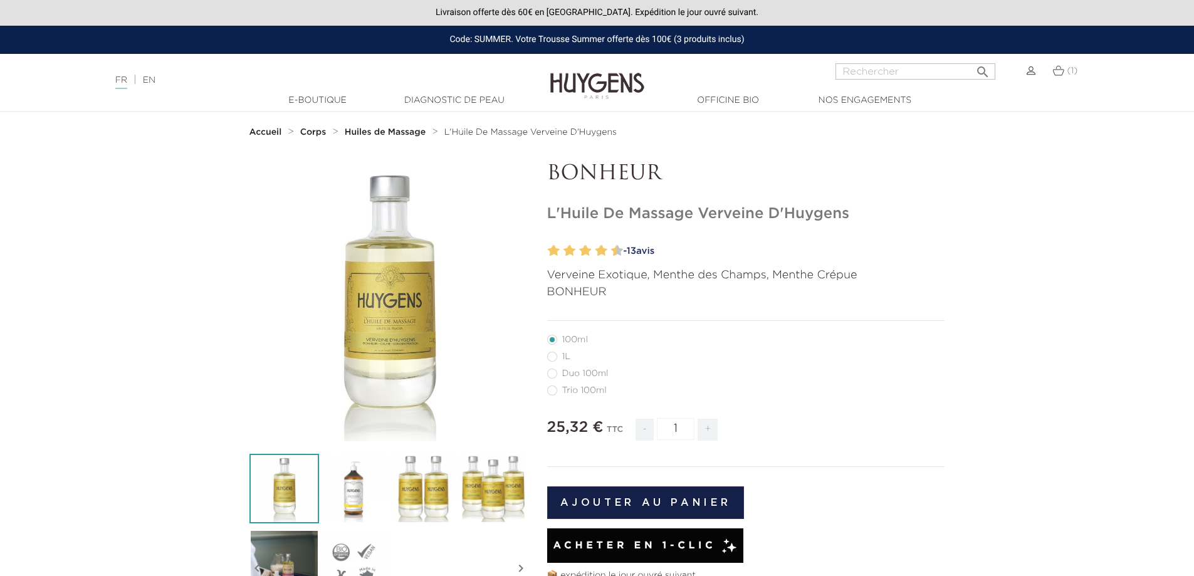
click at [374, 130] on strong "Huiles de Massage" at bounding box center [385, 132] width 81 height 9
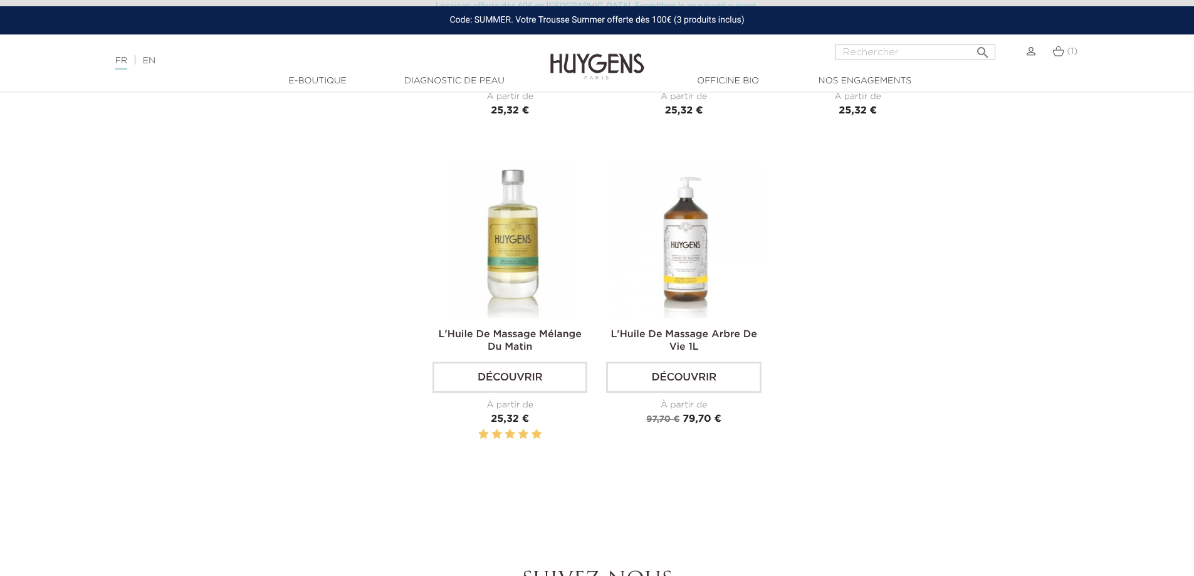
scroll to position [1128, 0]
